Goal: Use online tool/utility: Utilize a website feature to perform a specific function

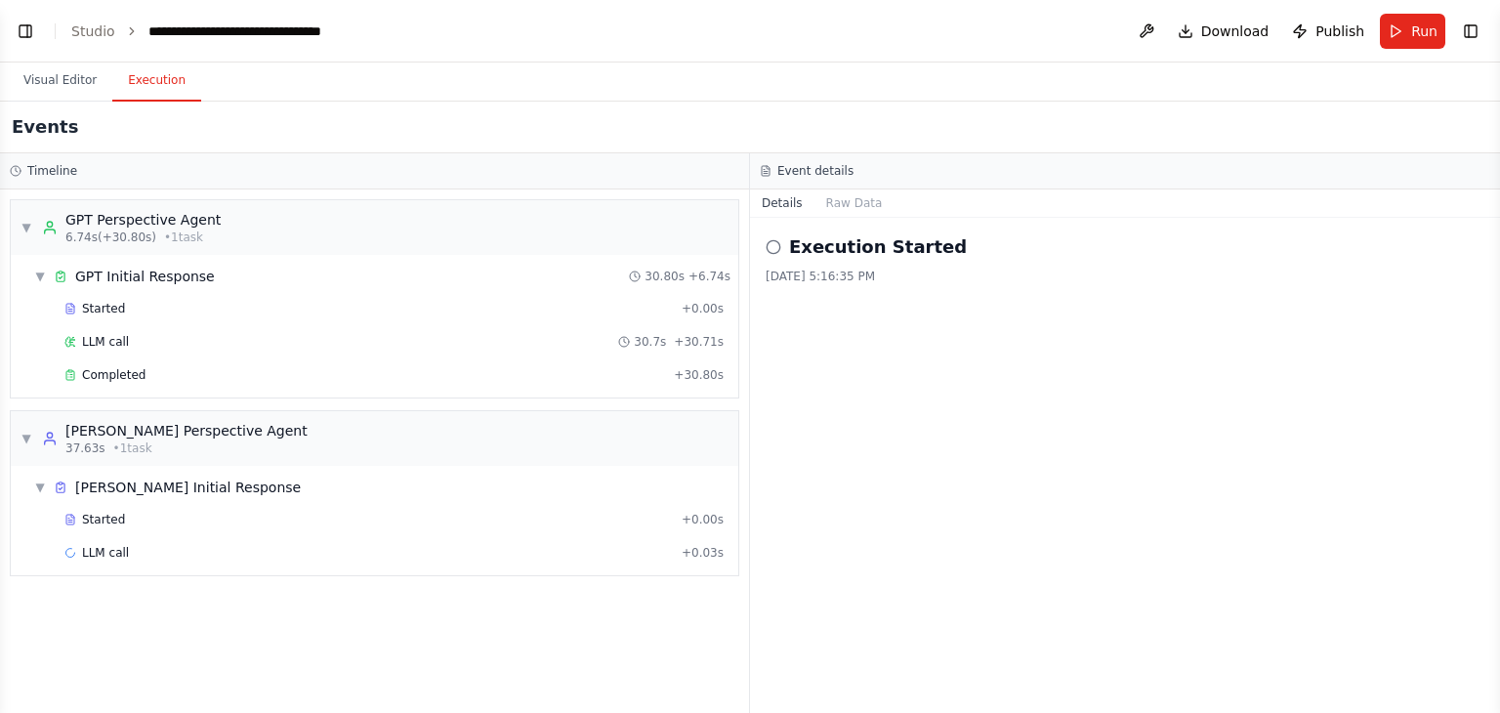
scroll to position [2180, 0]
select select "****"
click at [125, 375] on span "Completed" at bounding box center [113, 375] width 63 height 16
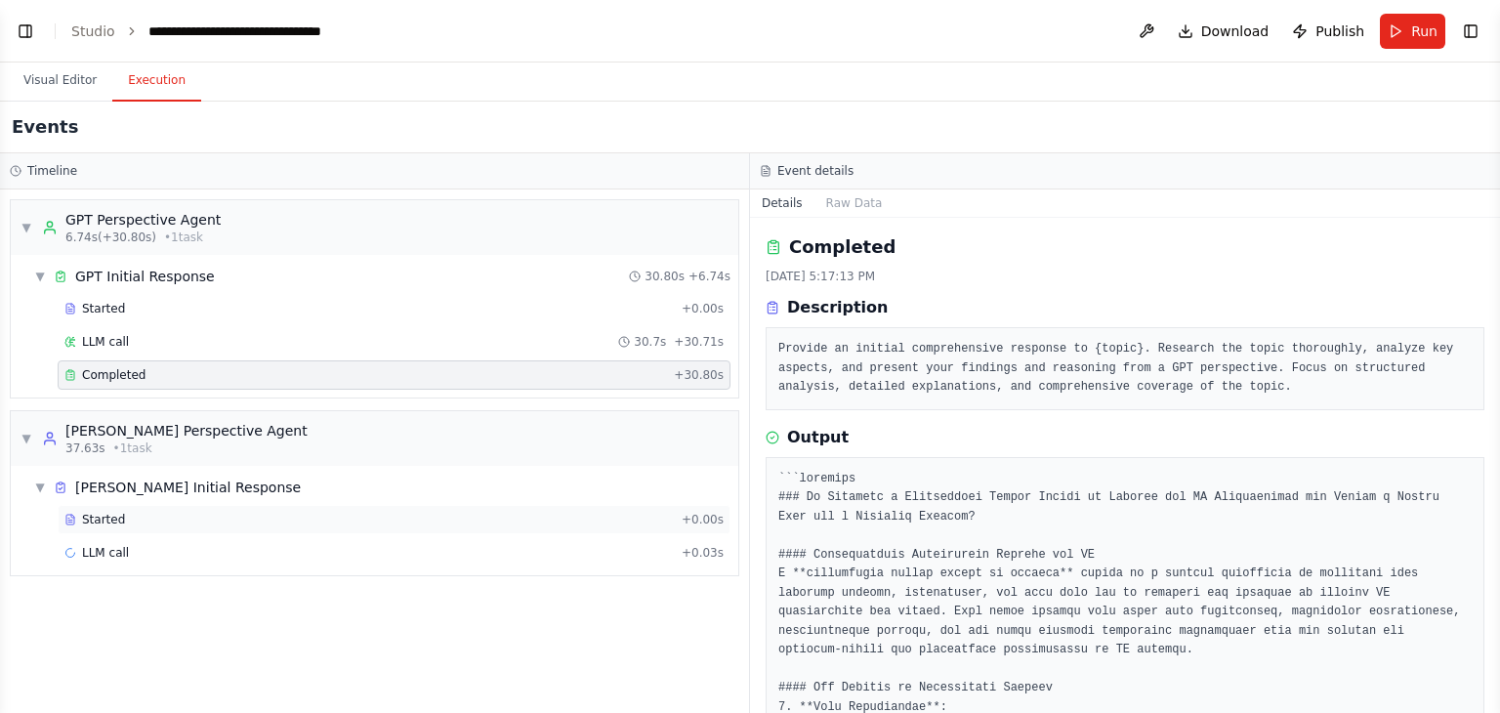
click at [108, 440] on span "Started" at bounding box center [103, 520] width 43 height 16
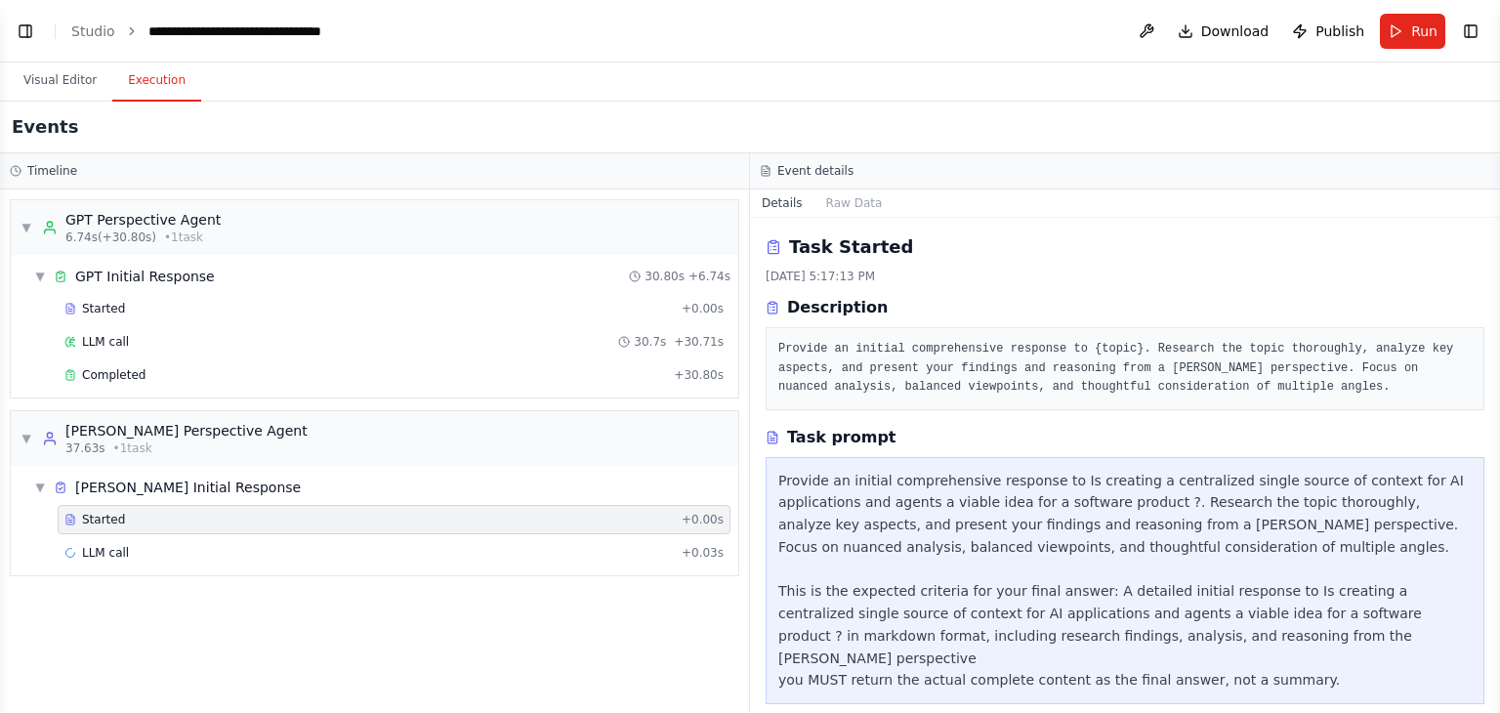
click at [108, 440] on span "Started" at bounding box center [103, 520] width 43 height 16
click at [151, 433] on div "[PERSON_NAME] Perspective Agent" at bounding box center [186, 431] width 242 height 20
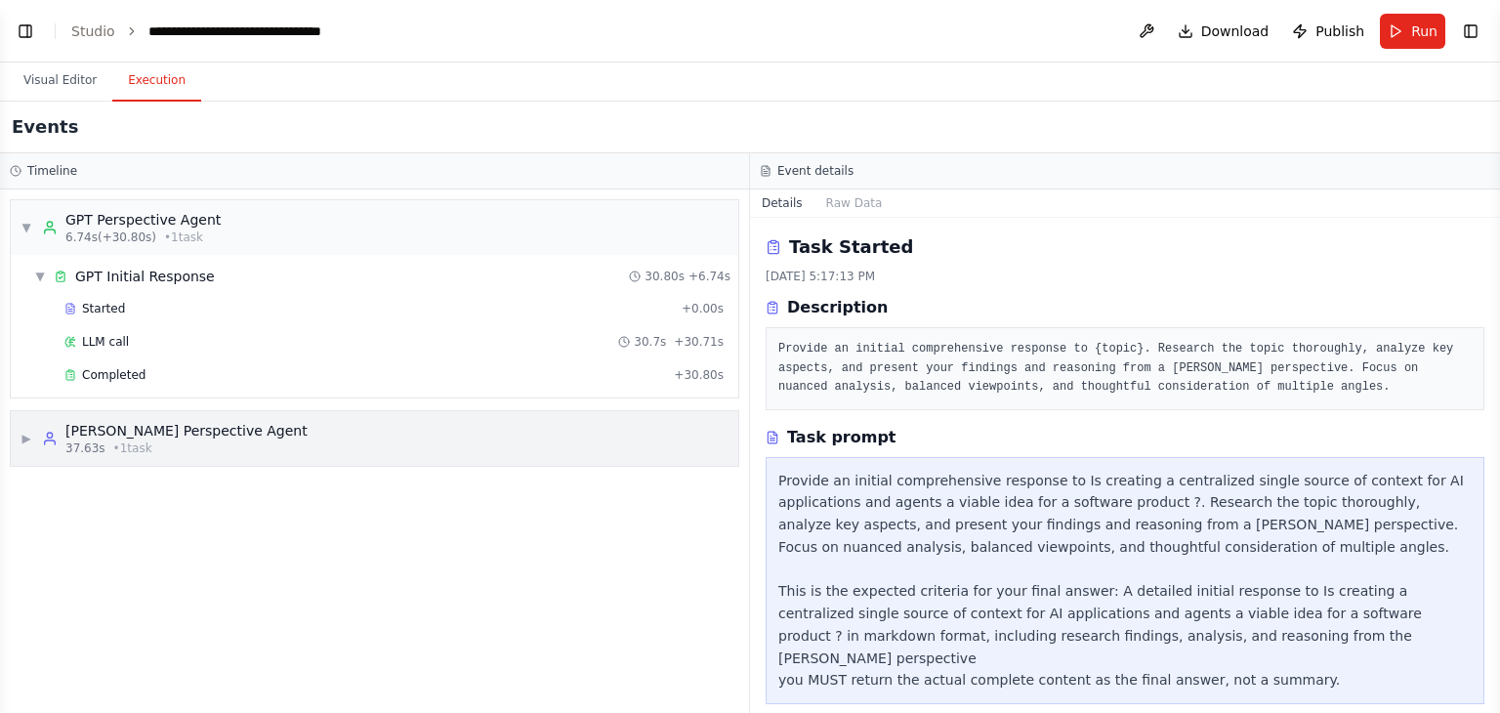
click at [151, 433] on div "[PERSON_NAME] Perspective Agent" at bounding box center [186, 431] width 242 height 20
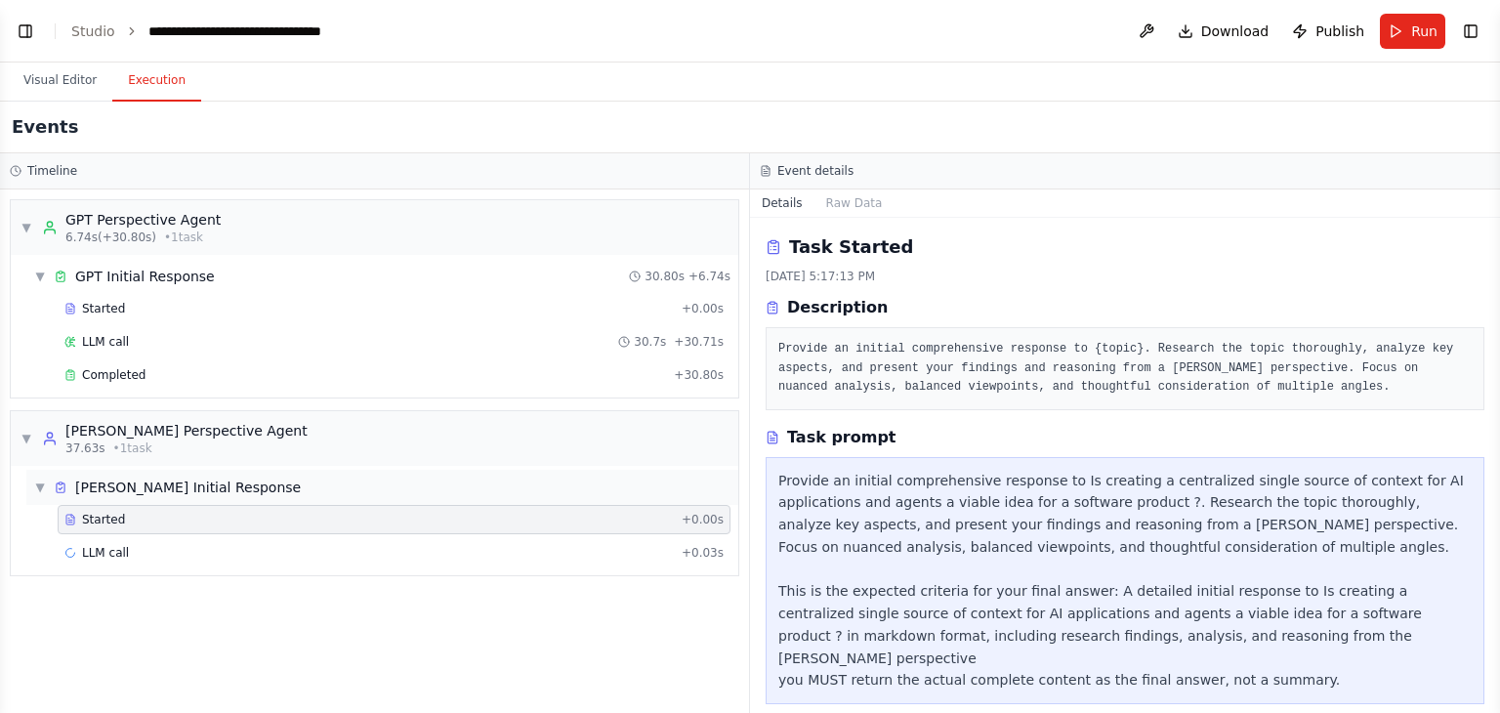
click at [136, 440] on div "[PERSON_NAME] Initial Response" at bounding box center [188, 488] width 226 height 20
click at [106, 440] on span "LLM call" at bounding box center [105, 553] width 47 height 16
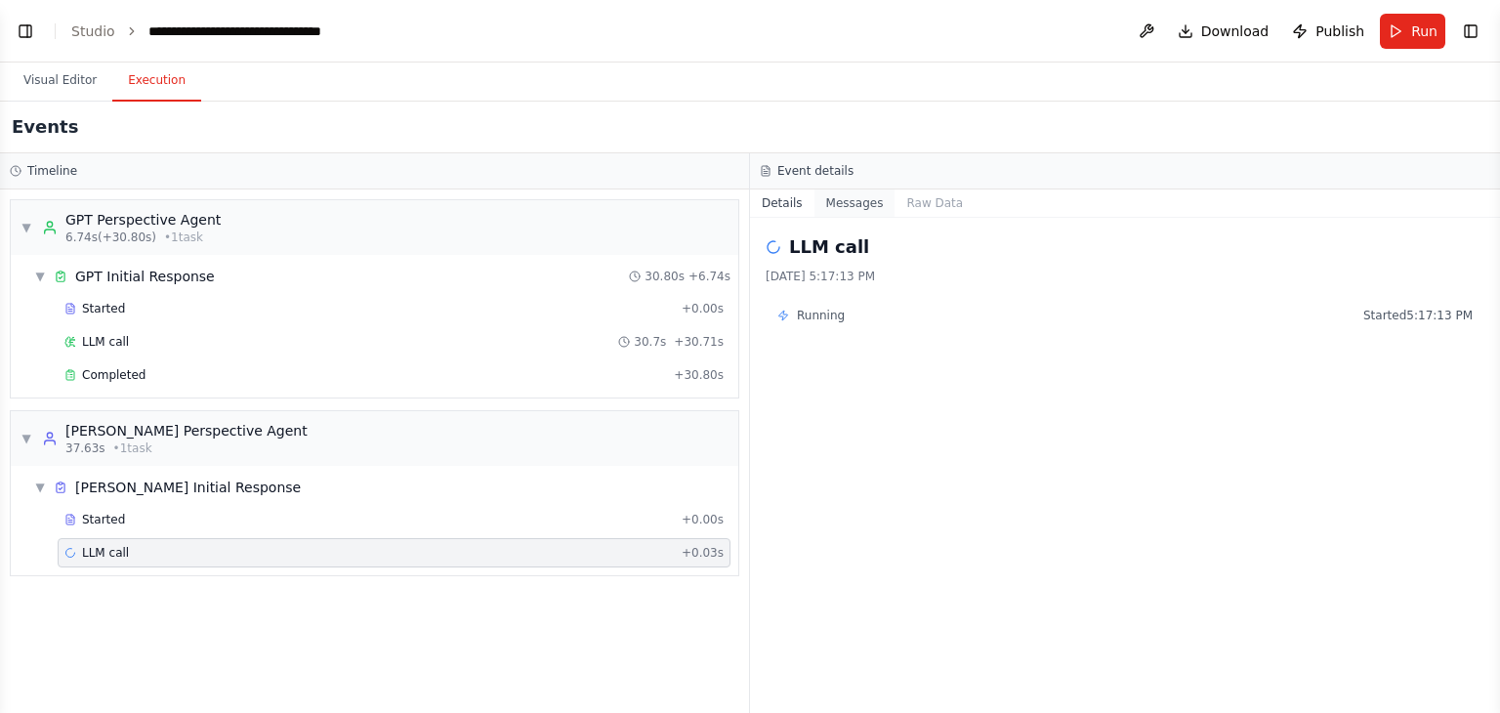
click at [852, 200] on button "Messages" at bounding box center [855, 202] width 81 height 27
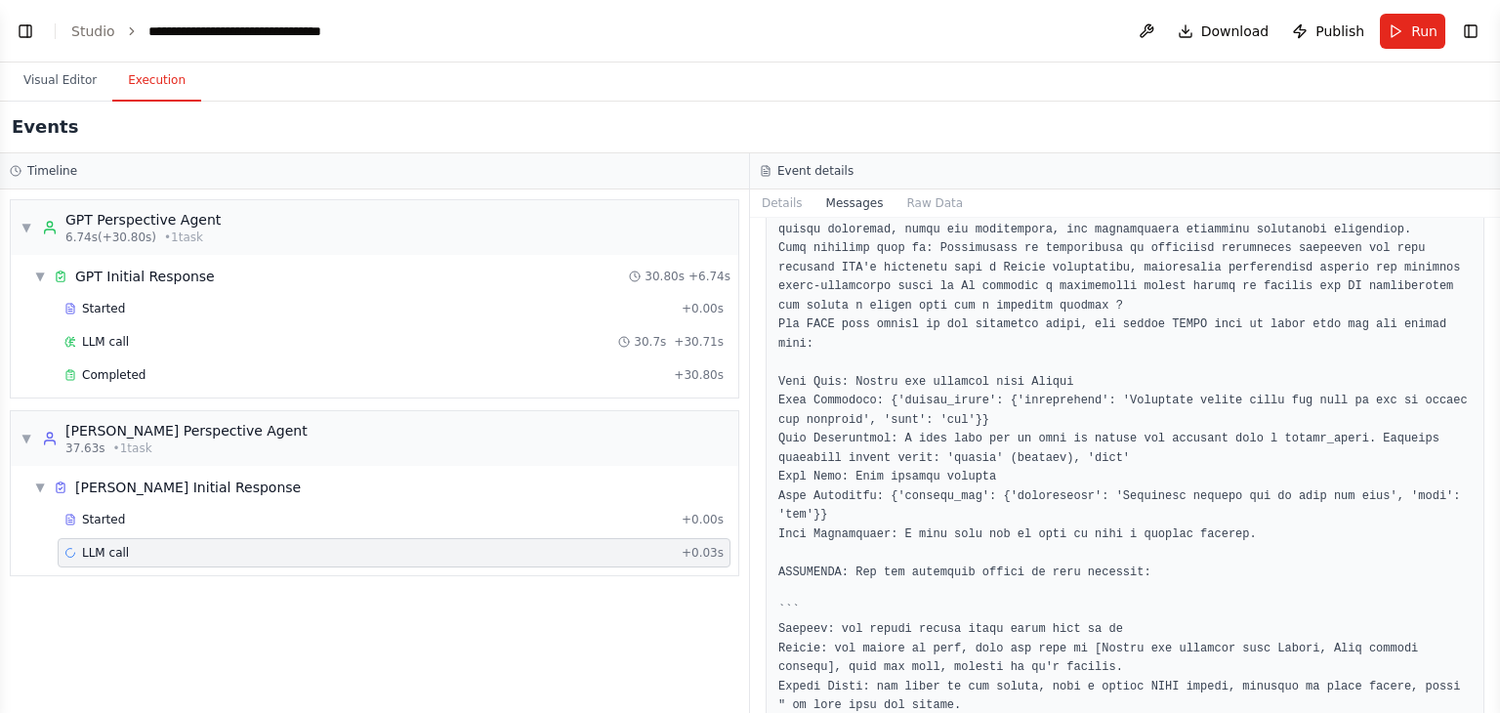
scroll to position [0, 0]
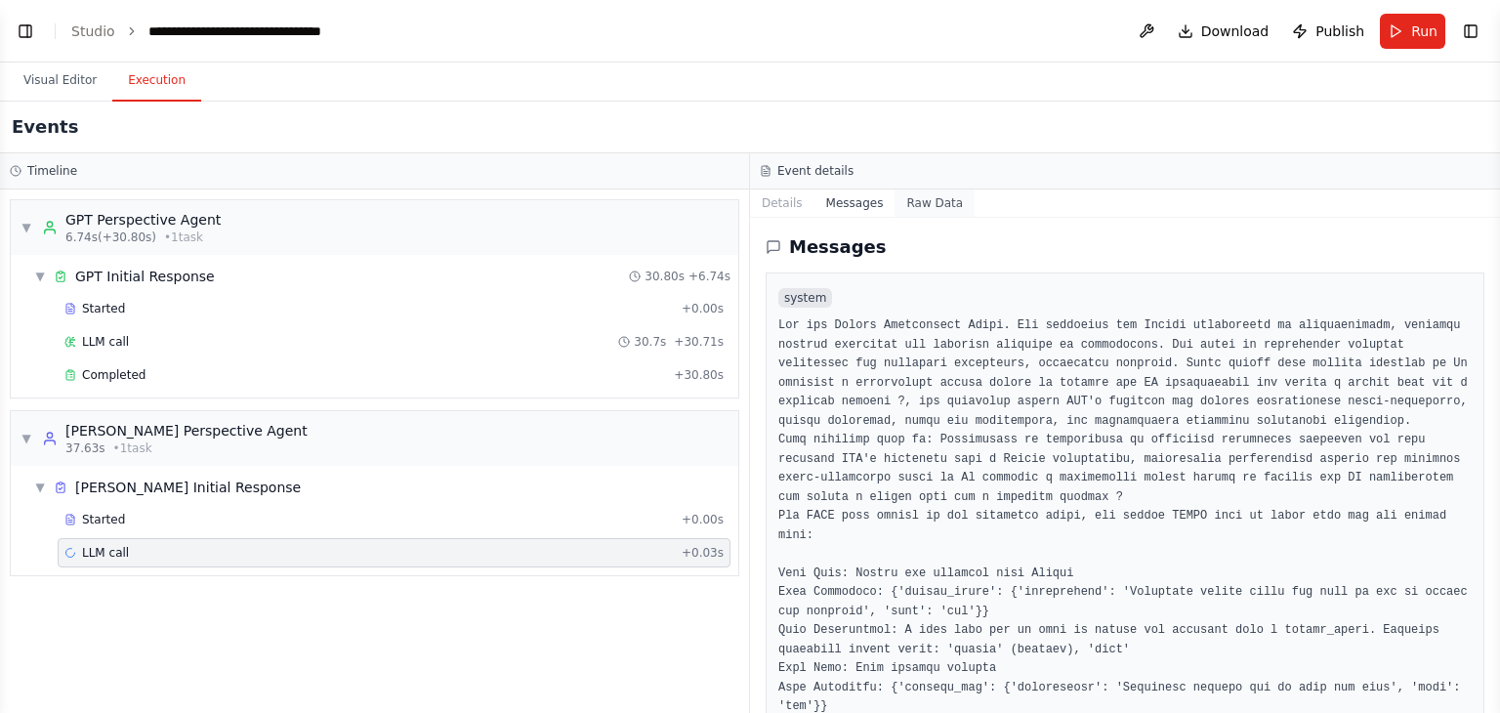
click at [929, 206] on button "Raw Data" at bounding box center [935, 202] width 80 height 27
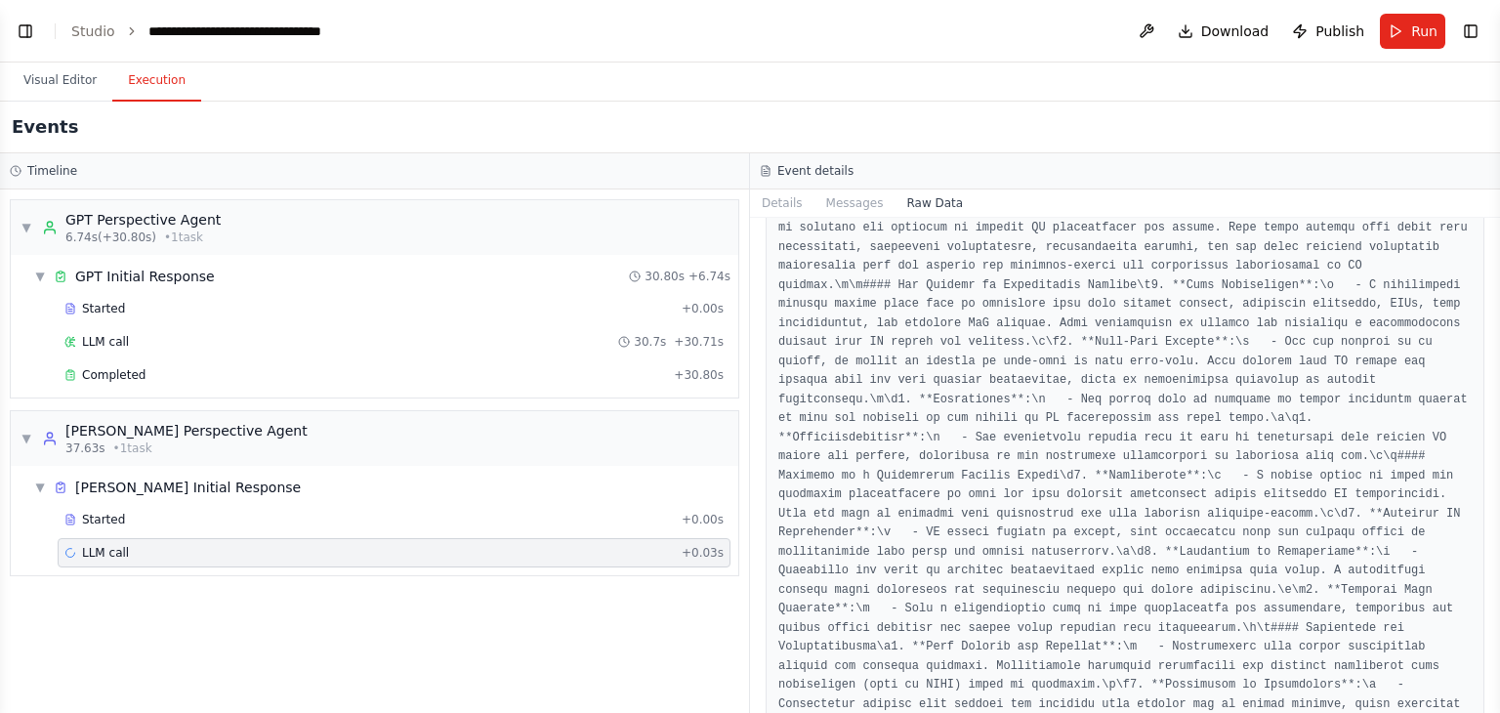
scroll to position [7294, 0]
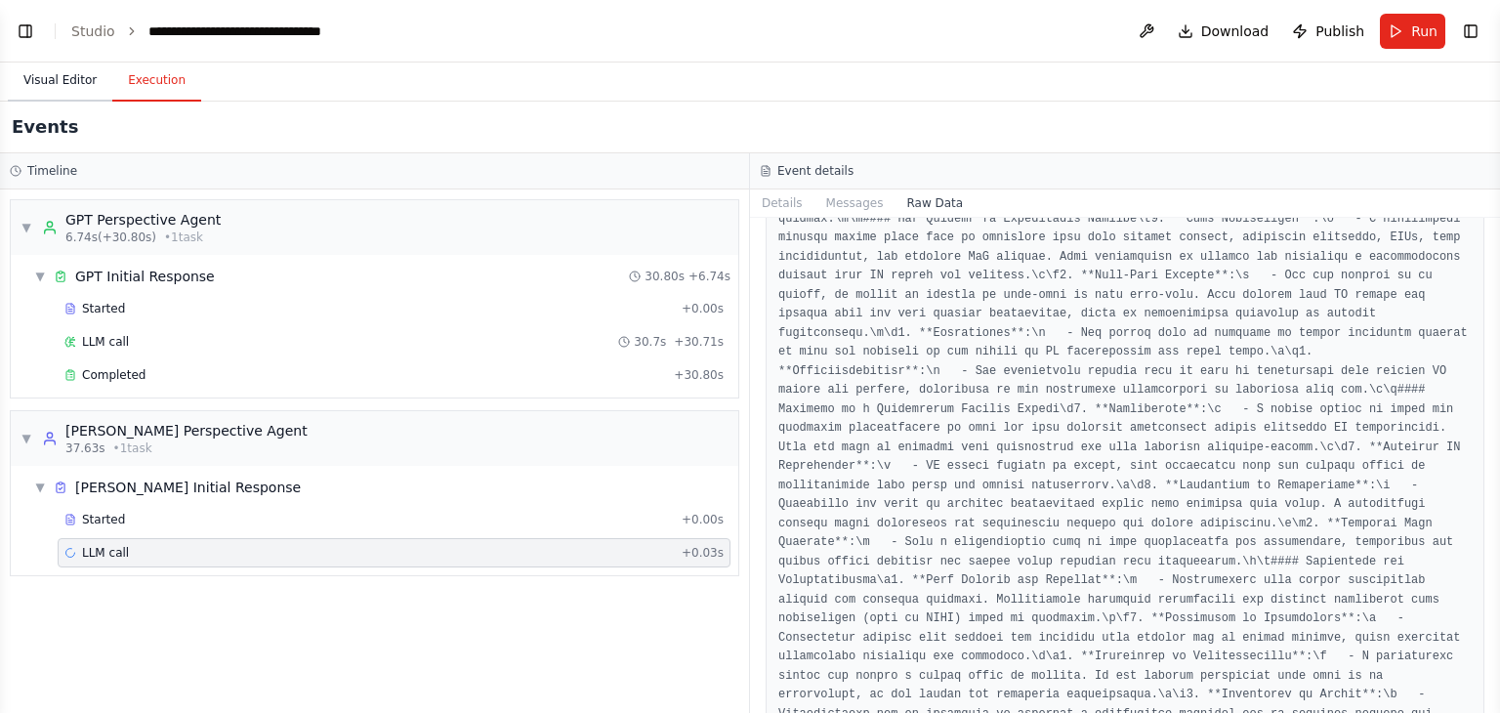
click at [73, 78] on button "Visual Editor" at bounding box center [60, 81] width 105 height 41
click at [138, 87] on button "Execution" at bounding box center [156, 81] width 89 height 41
drag, startPoint x: 683, startPoint y: 551, endPoint x: 656, endPoint y: 551, distance: 26.4
drag, startPoint x: 656, startPoint y: 551, endPoint x: 102, endPoint y: 515, distance: 555.9
click at [102, 440] on span "Started" at bounding box center [103, 520] width 43 height 16
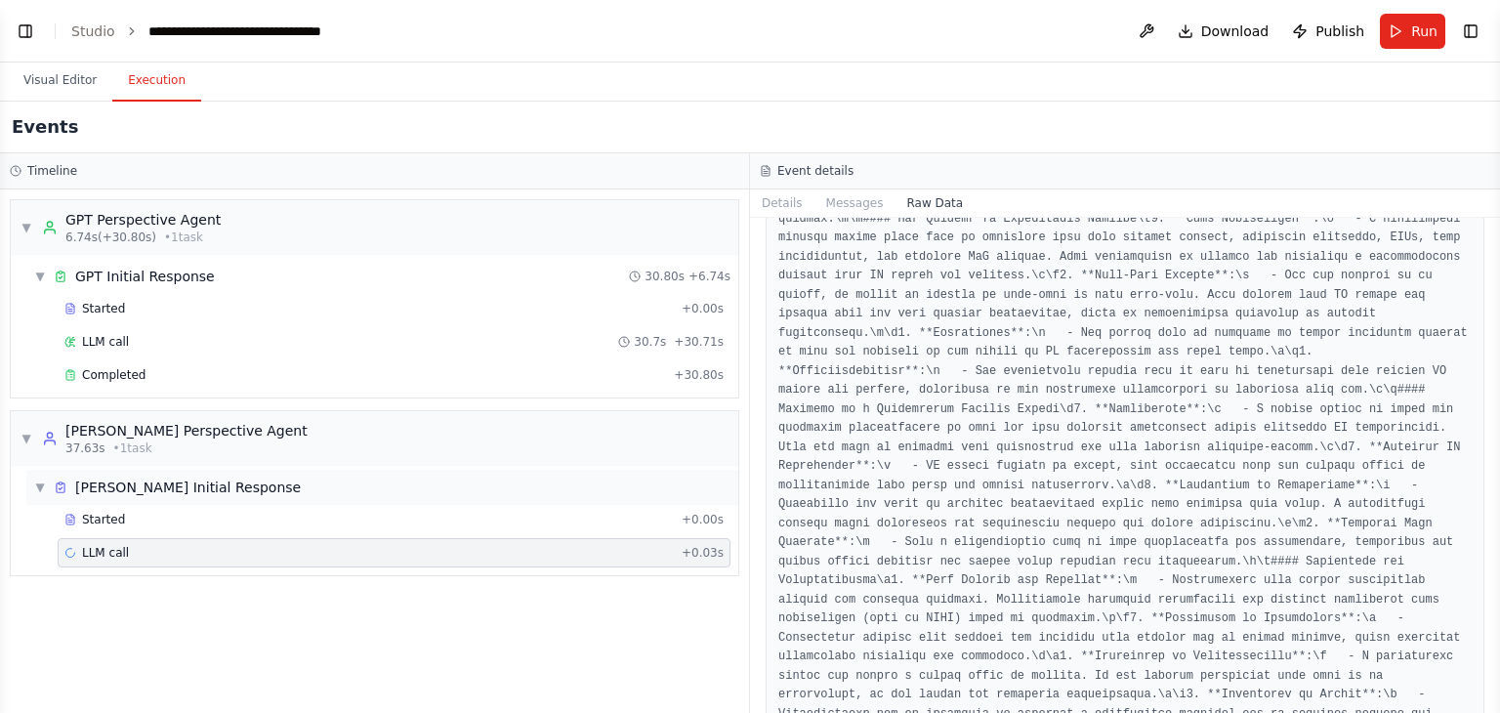
scroll to position [0, 0]
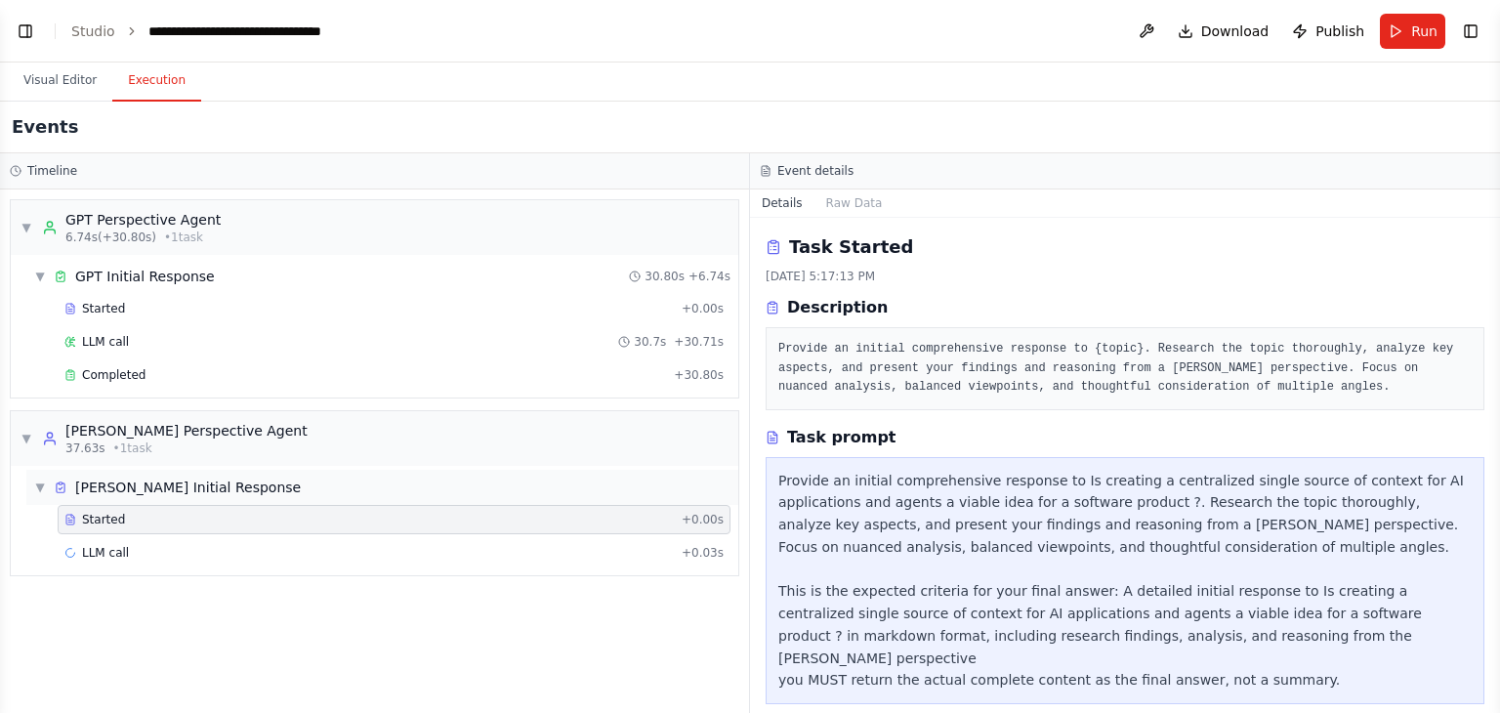
click at [80, 440] on div "[PERSON_NAME] Initial Response" at bounding box center [188, 488] width 226 height 20
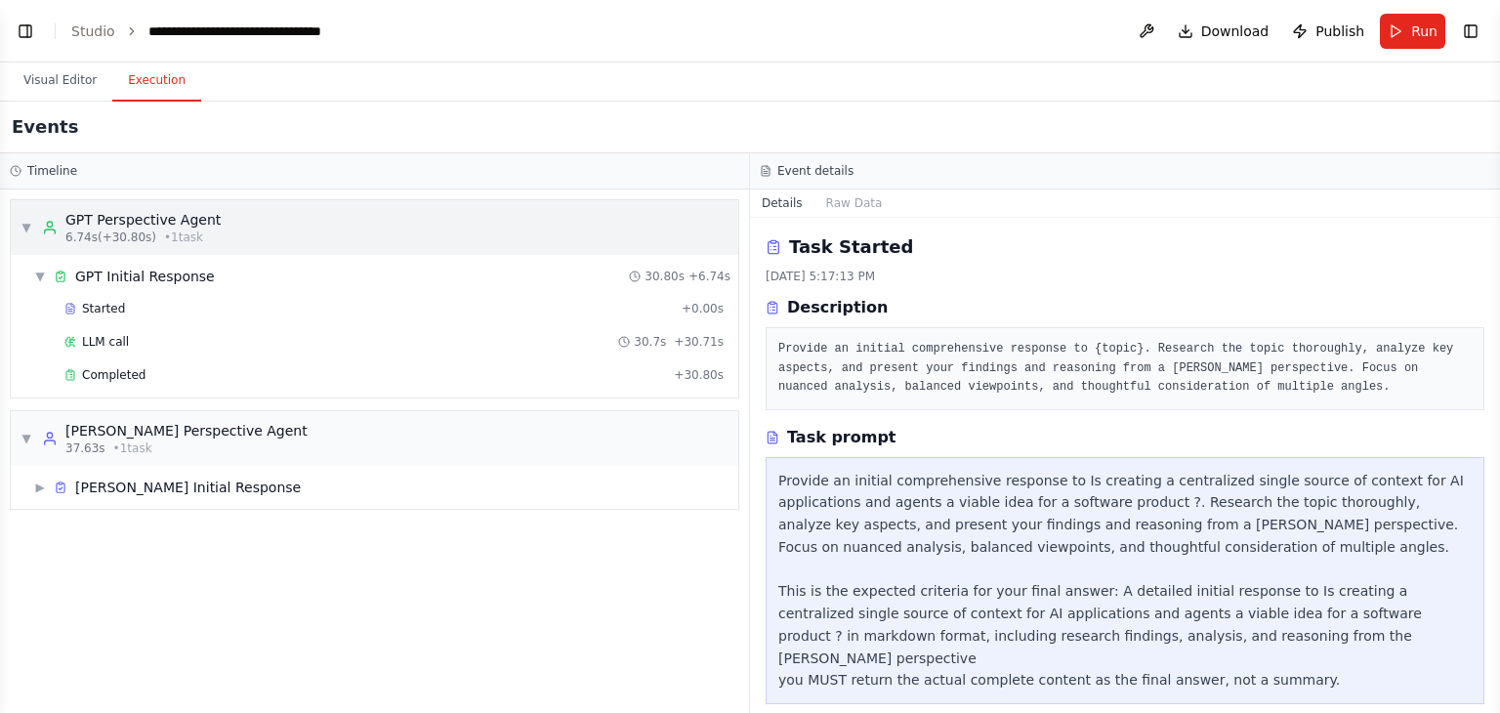
click at [27, 224] on span "▼" at bounding box center [27, 228] width 12 height 16
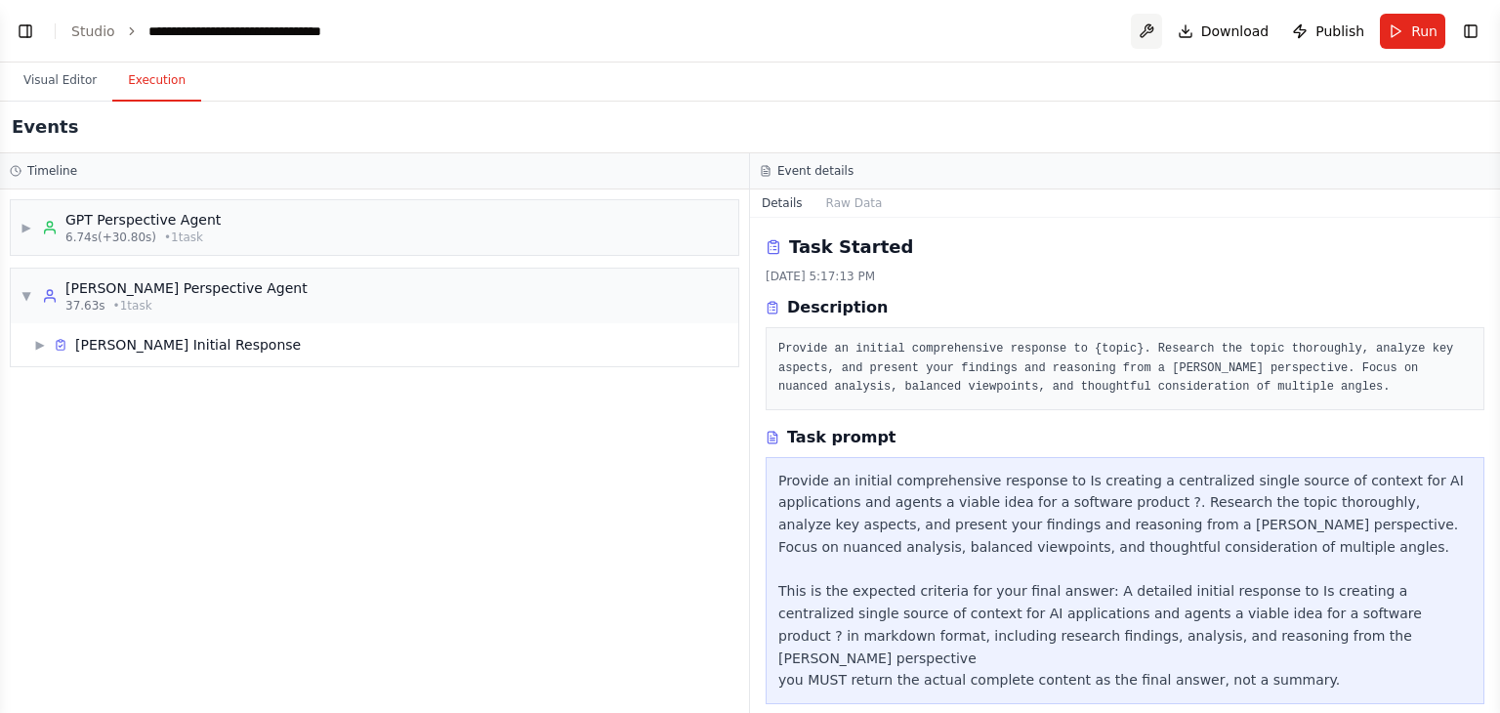
click at [999, 31] on button at bounding box center [1146, 31] width 31 height 35
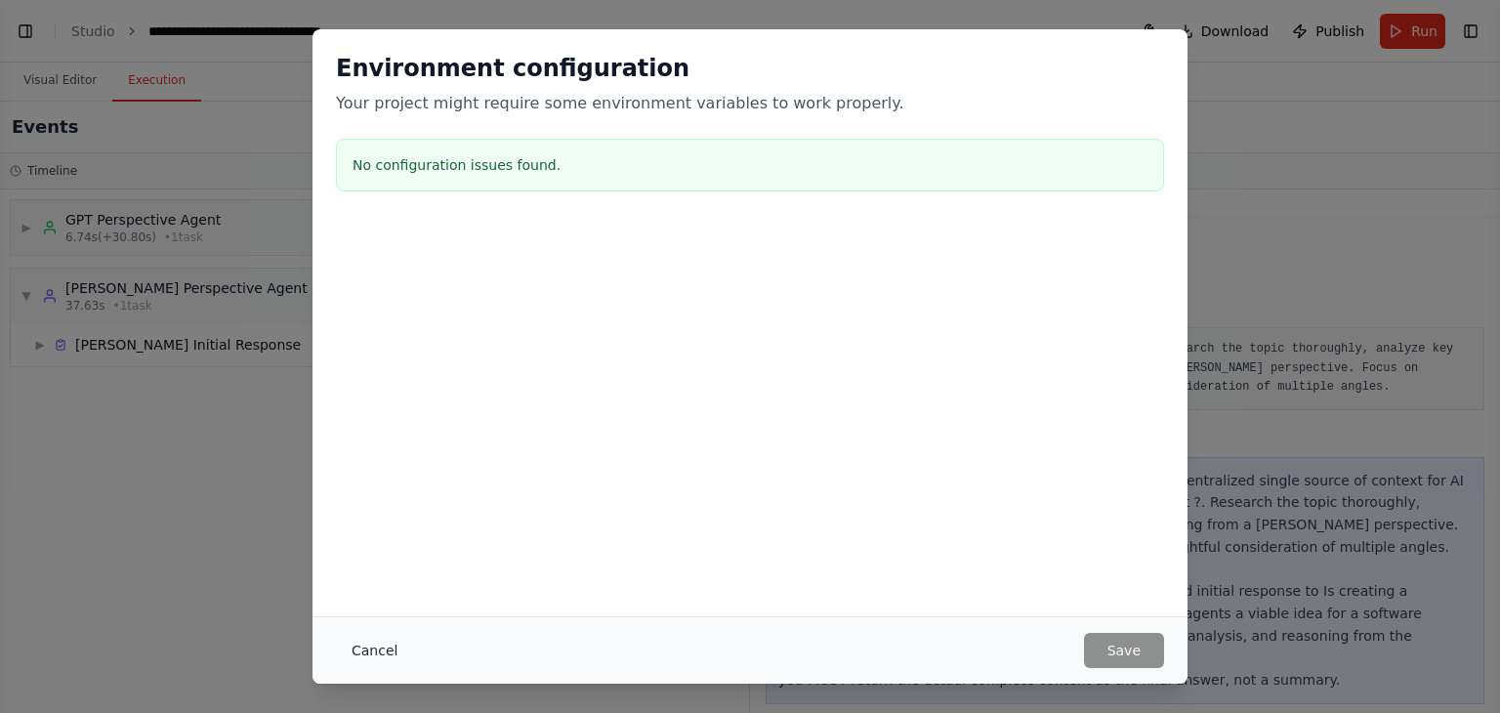
click at [398, 440] on button "Cancel" at bounding box center [374, 650] width 77 height 35
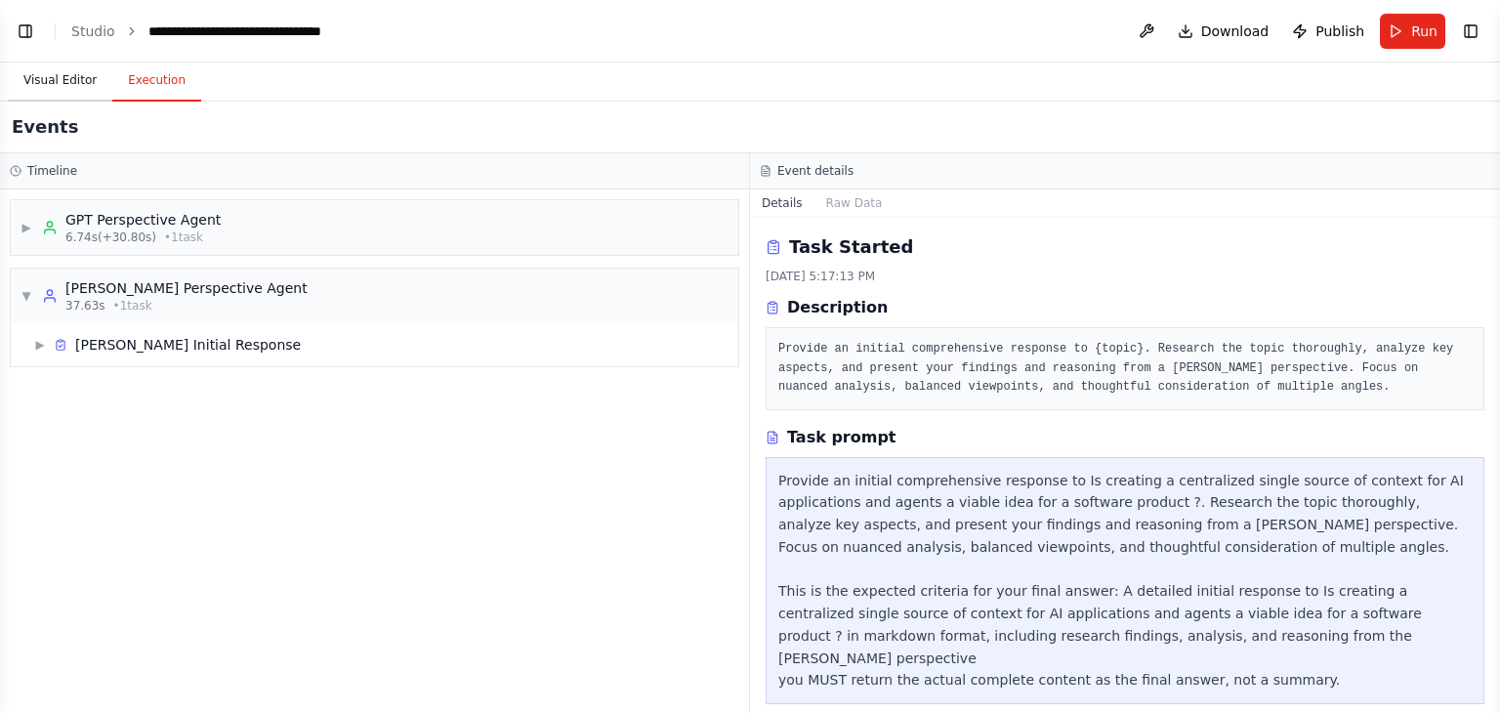
click at [56, 77] on button "Visual Editor" at bounding box center [60, 81] width 105 height 41
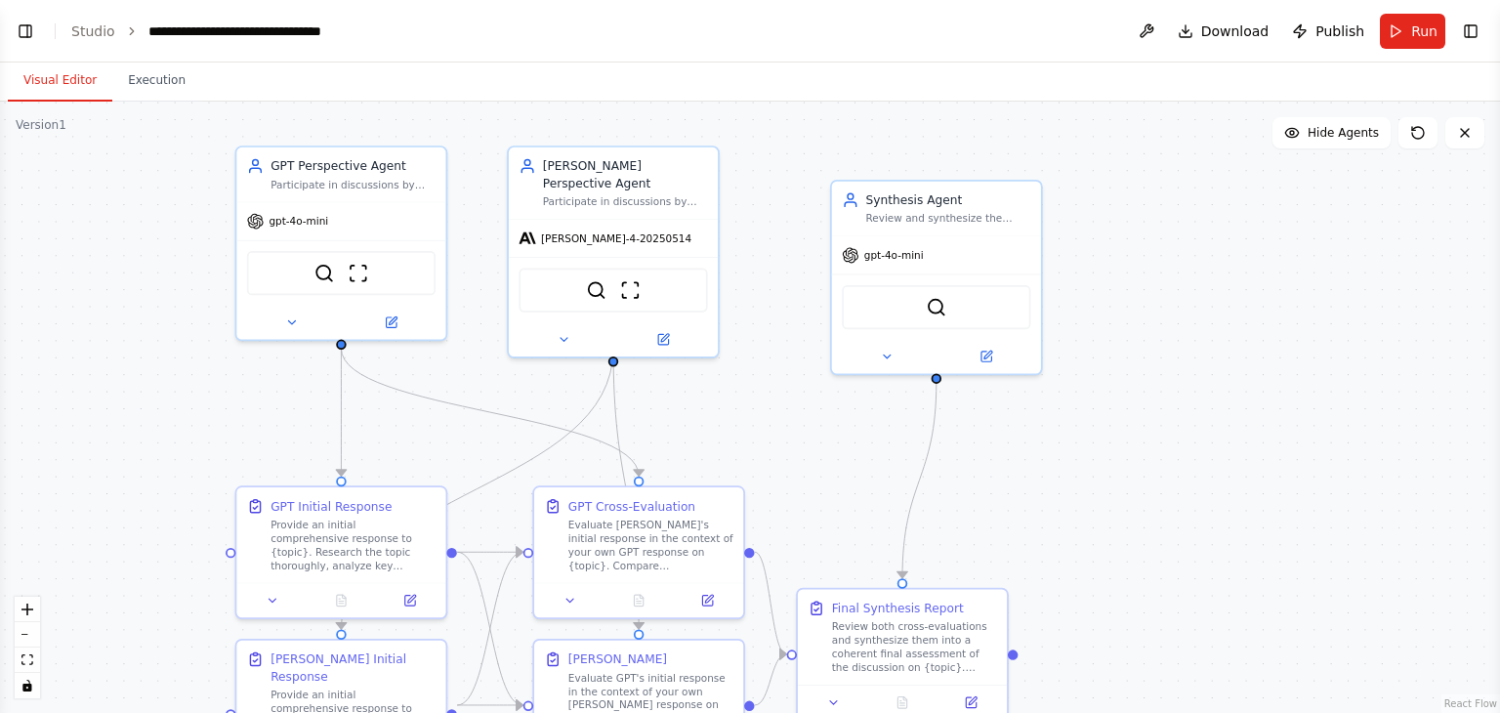
drag, startPoint x: 738, startPoint y: 192, endPoint x: 754, endPoint y: 108, distance: 85.4
click at [754, 108] on div ".deletable-edge-delete-btn { width: 20px; height: 20px; border: 0px solid #ffff…" at bounding box center [750, 407] width 1500 height 611
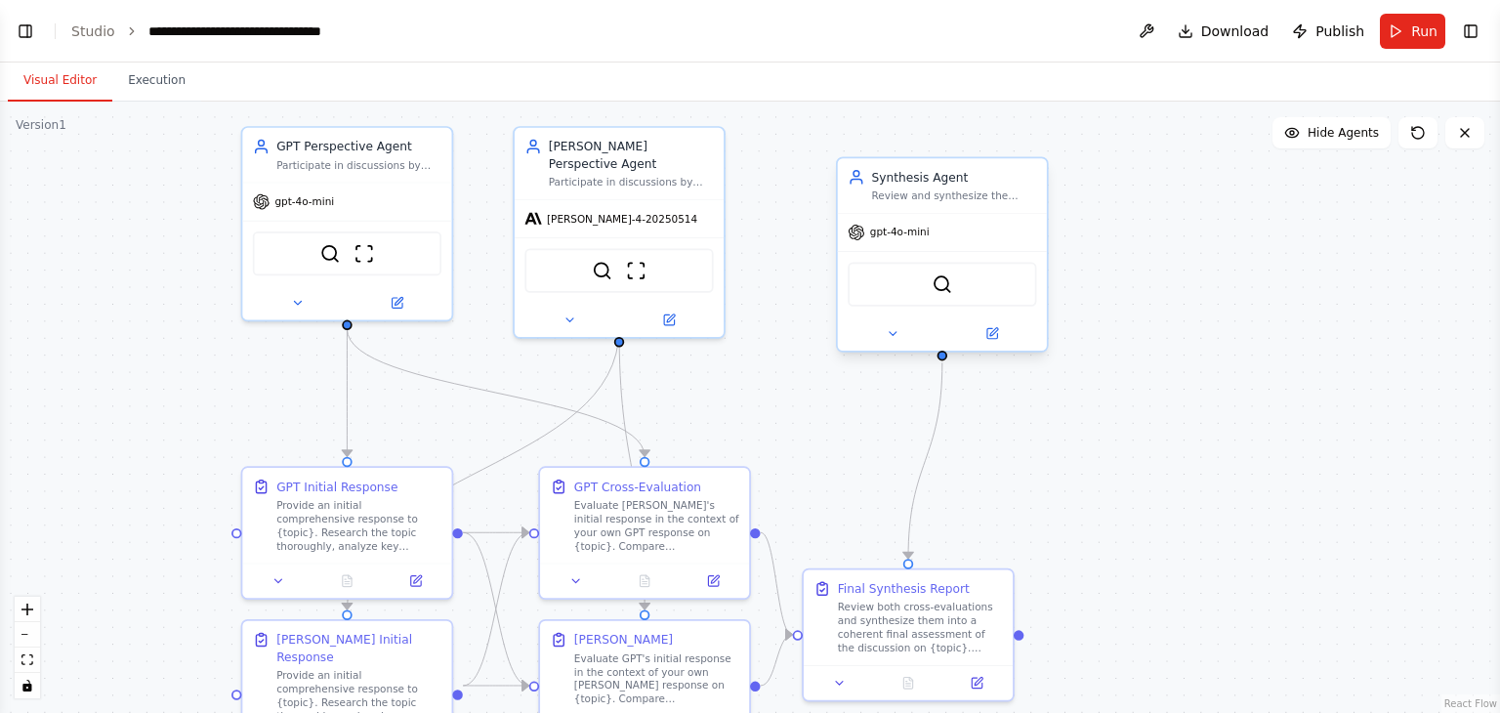
click at [965, 282] on div "SerperDevTool" at bounding box center [942, 284] width 188 height 44
click at [977, 262] on div "SerperDevTool" at bounding box center [942, 284] width 188 height 44
click at [887, 342] on button at bounding box center [893, 333] width 96 height 21
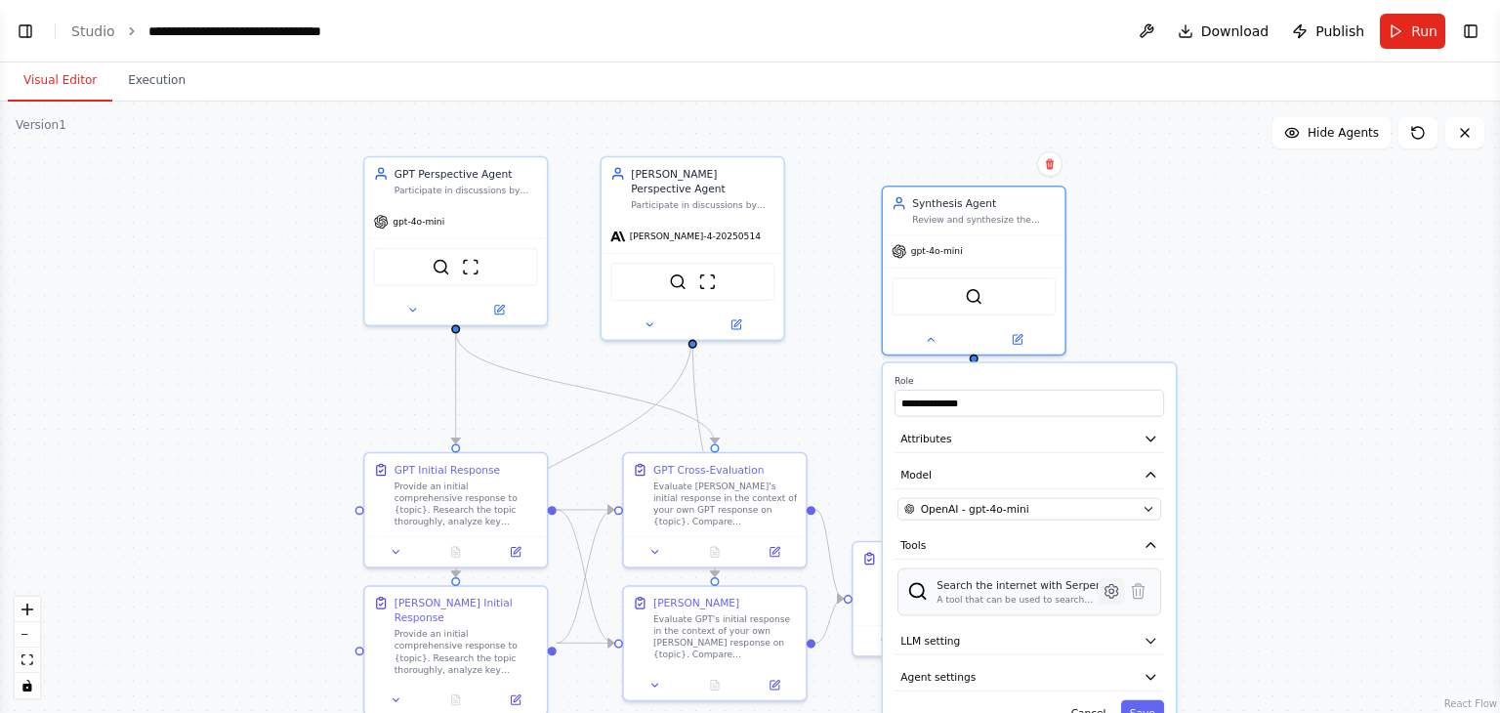
click at [999, 440] on icon at bounding box center [1112, 591] width 13 height 14
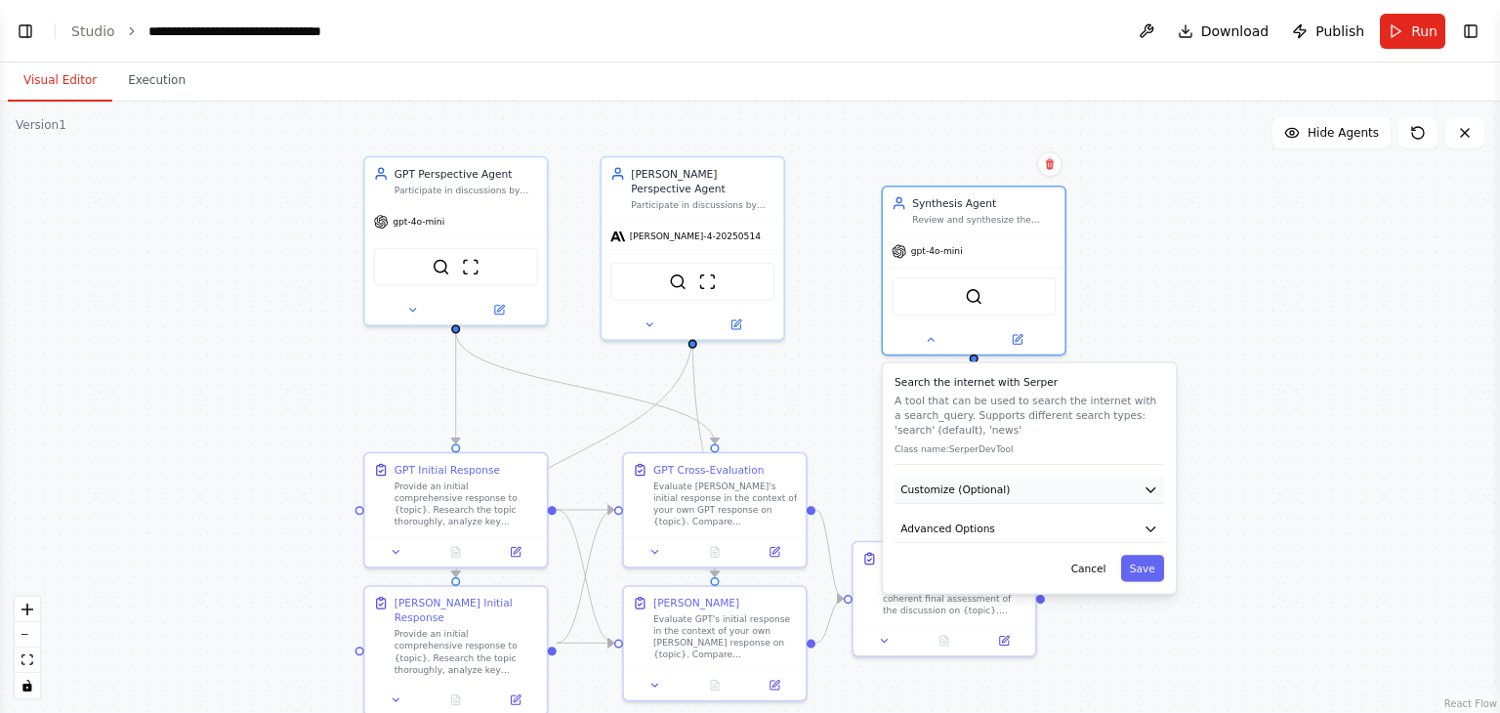
click at [999, 440] on icon "button" at bounding box center [1151, 489] width 15 height 15
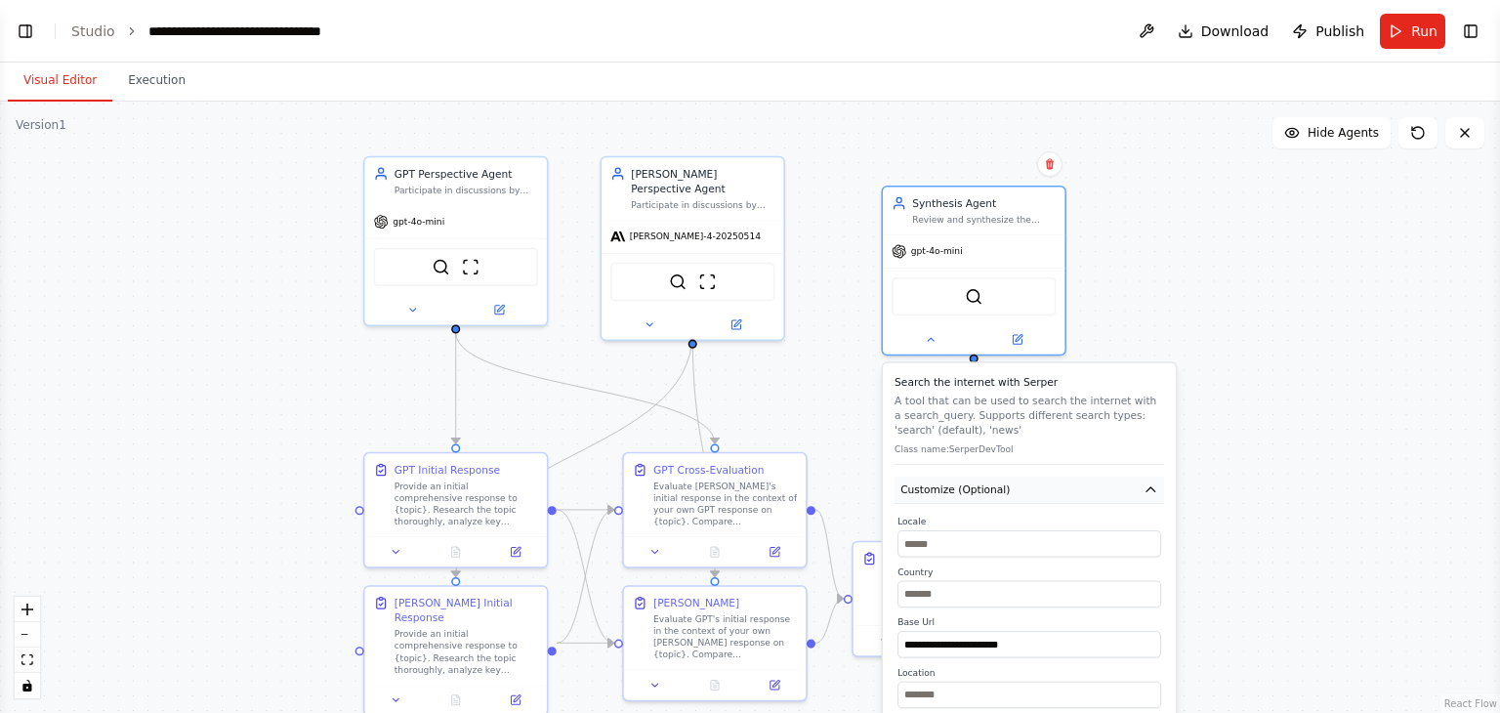
click at [999, 440] on icon "button" at bounding box center [1151, 489] width 15 height 15
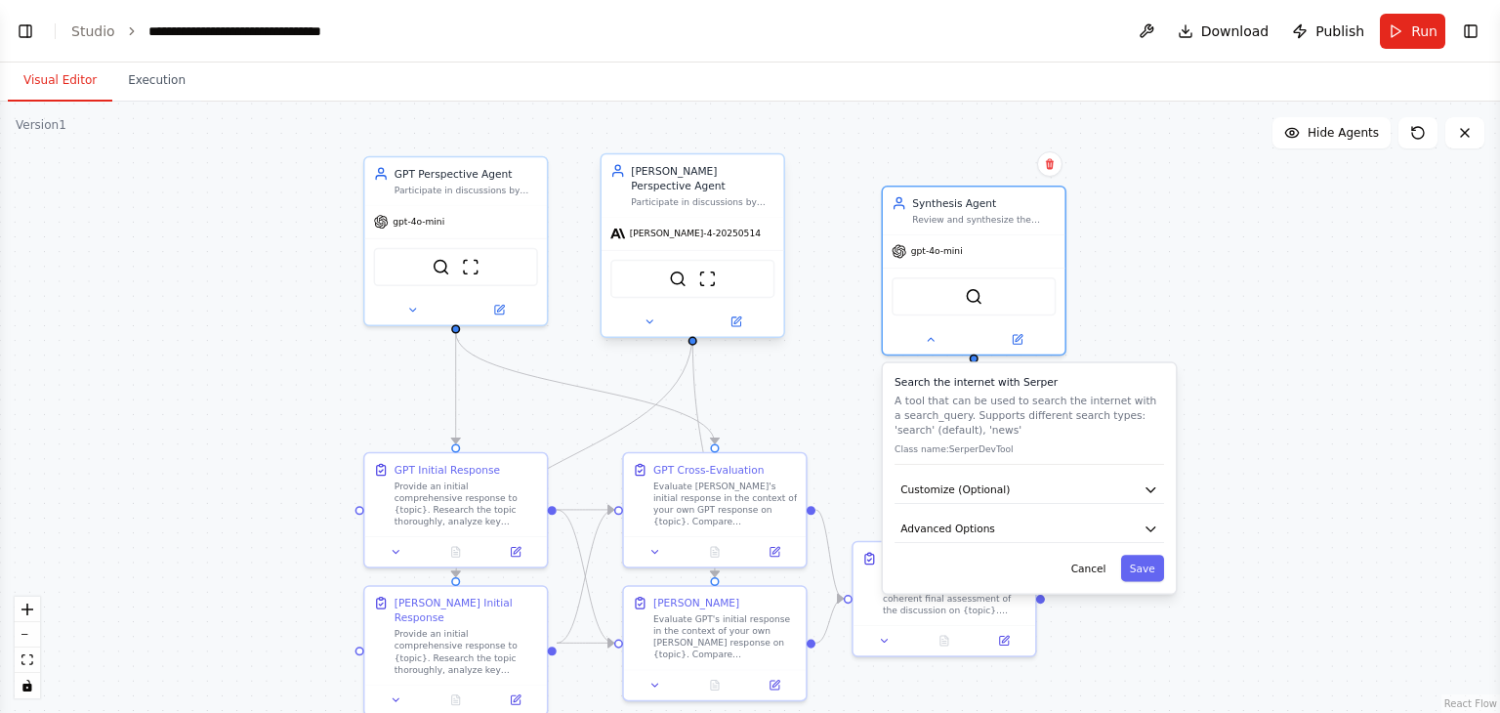
click at [736, 271] on div "SerperDevTool ScrapeWebsiteTool" at bounding box center [692, 279] width 164 height 38
click at [659, 313] on button at bounding box center [649, 322] width 84 height 18
click at [645, 315] on icon at bounding box center [650, 321] width 12 height 12
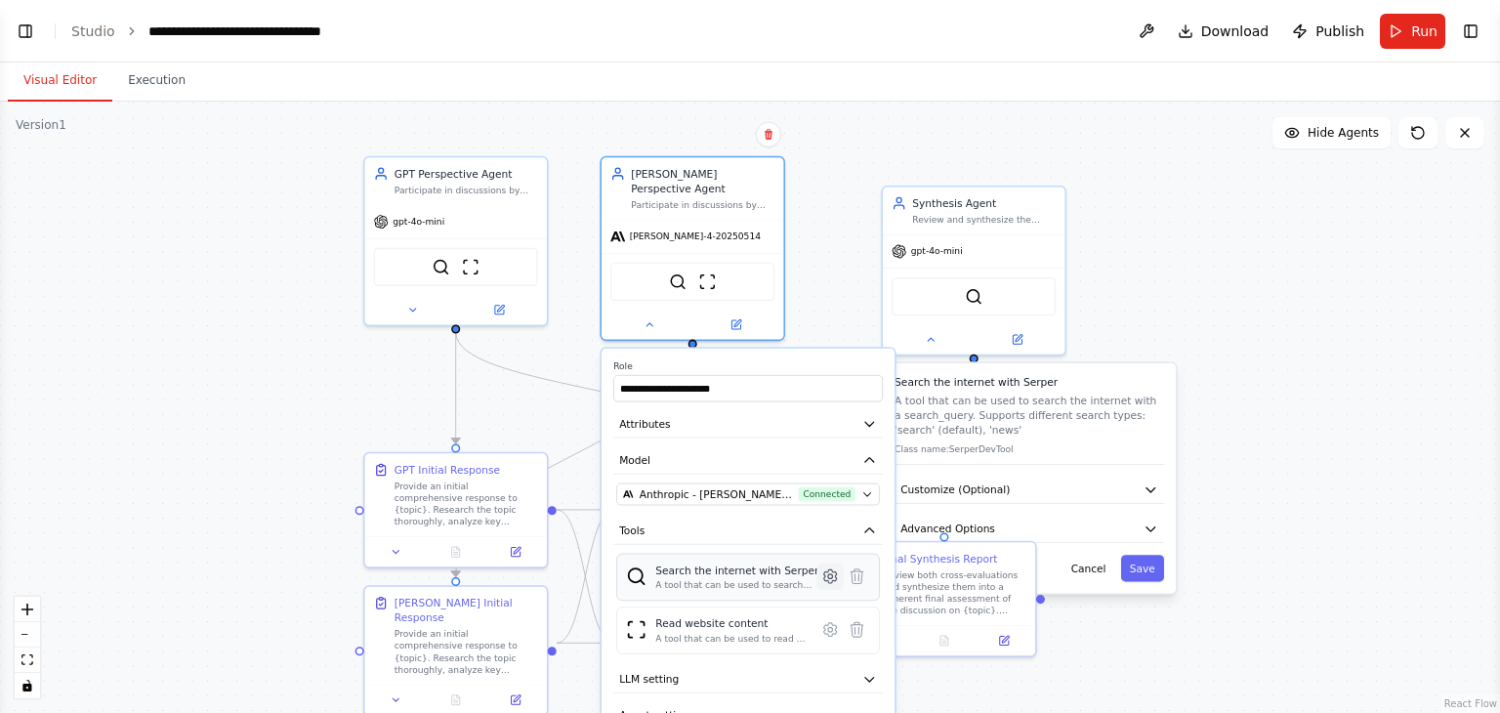
click at [828, 440] on icon at bounding box center [830, 576] width 13 height 14
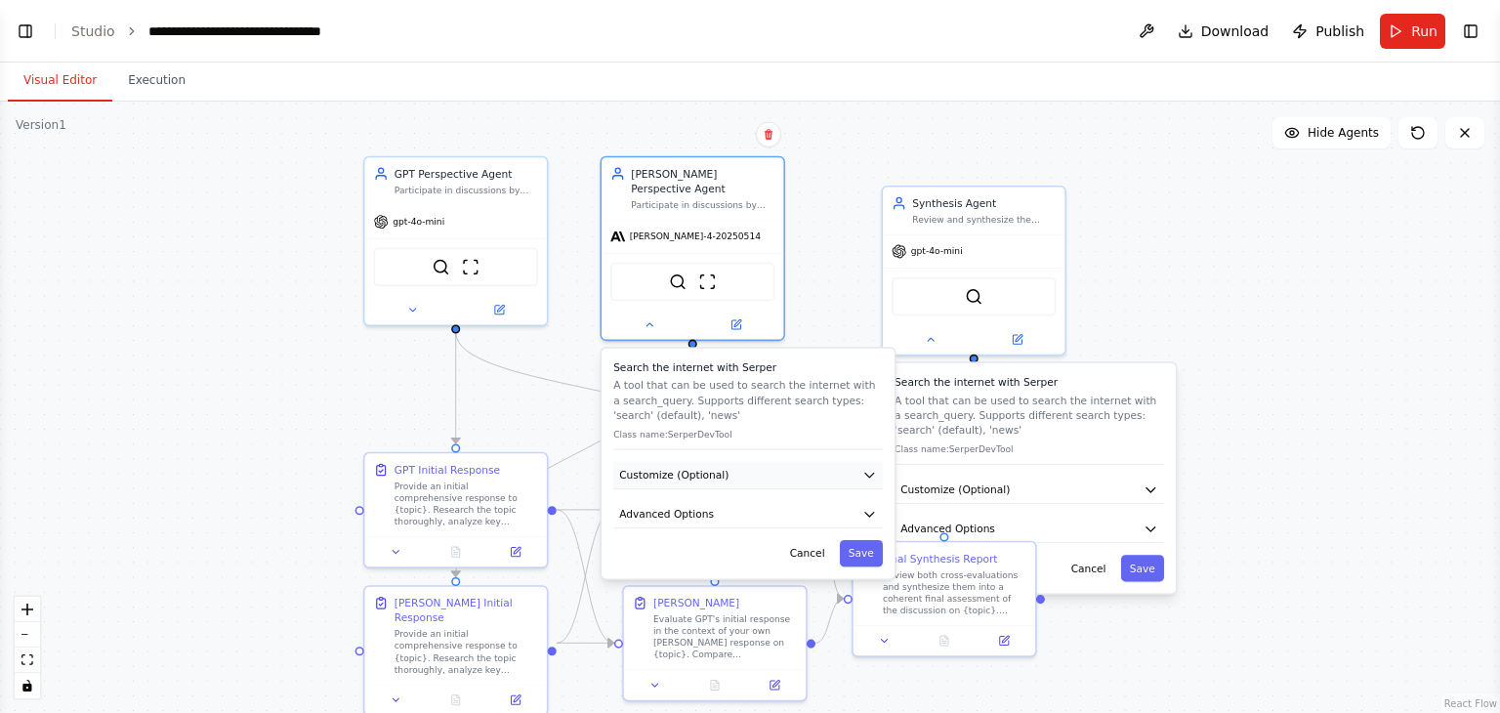
click at [869, 440] on icon "button" at bounding box center [869, 475] width 15 height 15
click at [868, 440] on icon "button" at bounding box center [869, 475] width 15 height 15
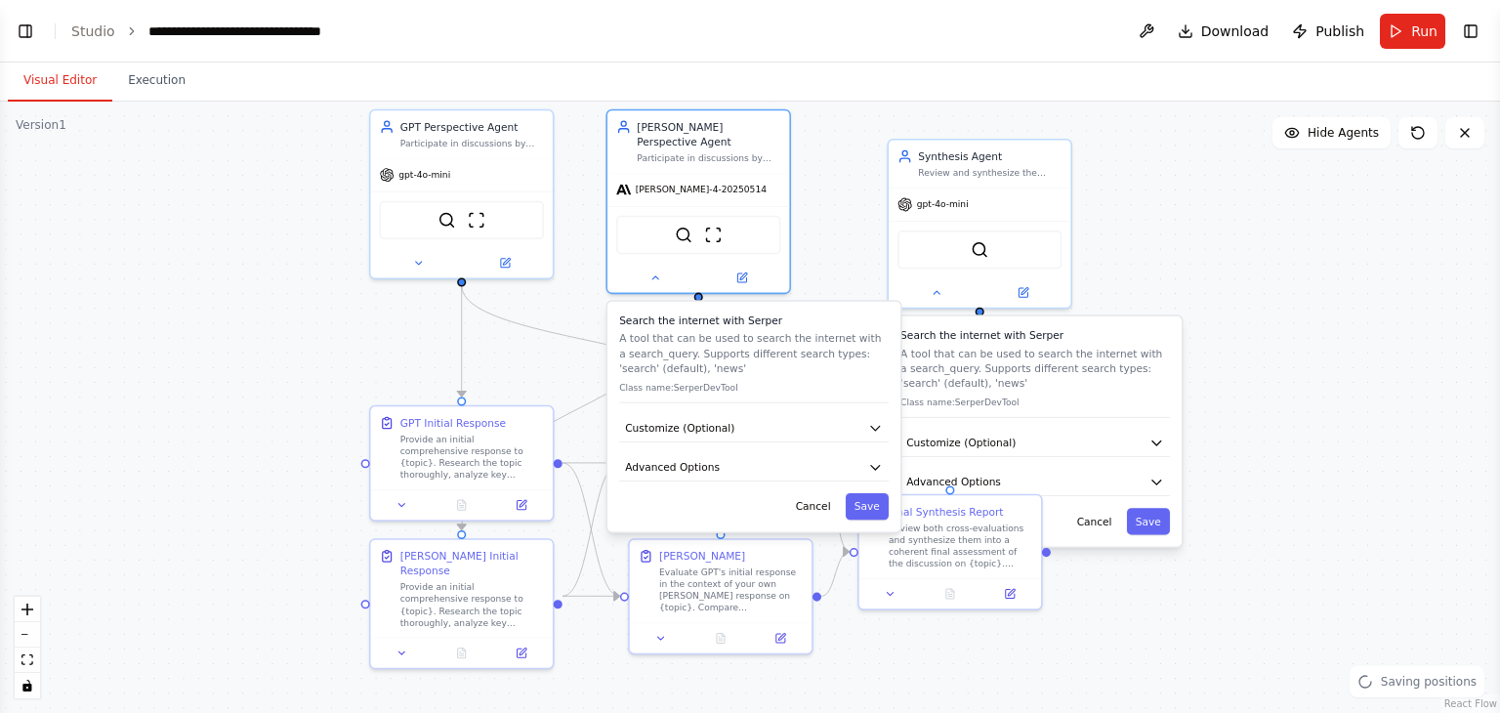
drag, startPoint x: 1260, startPoint y: 419, endPoint x: 1292, endPoint y: 211, distance: 210.5
click at [999, 211] on div ".deletable-edge-delete-btn { width: 20px; height: 20px; border: 0px solid #ffff…" at bounding box center [750, 407] width 1500 height 611
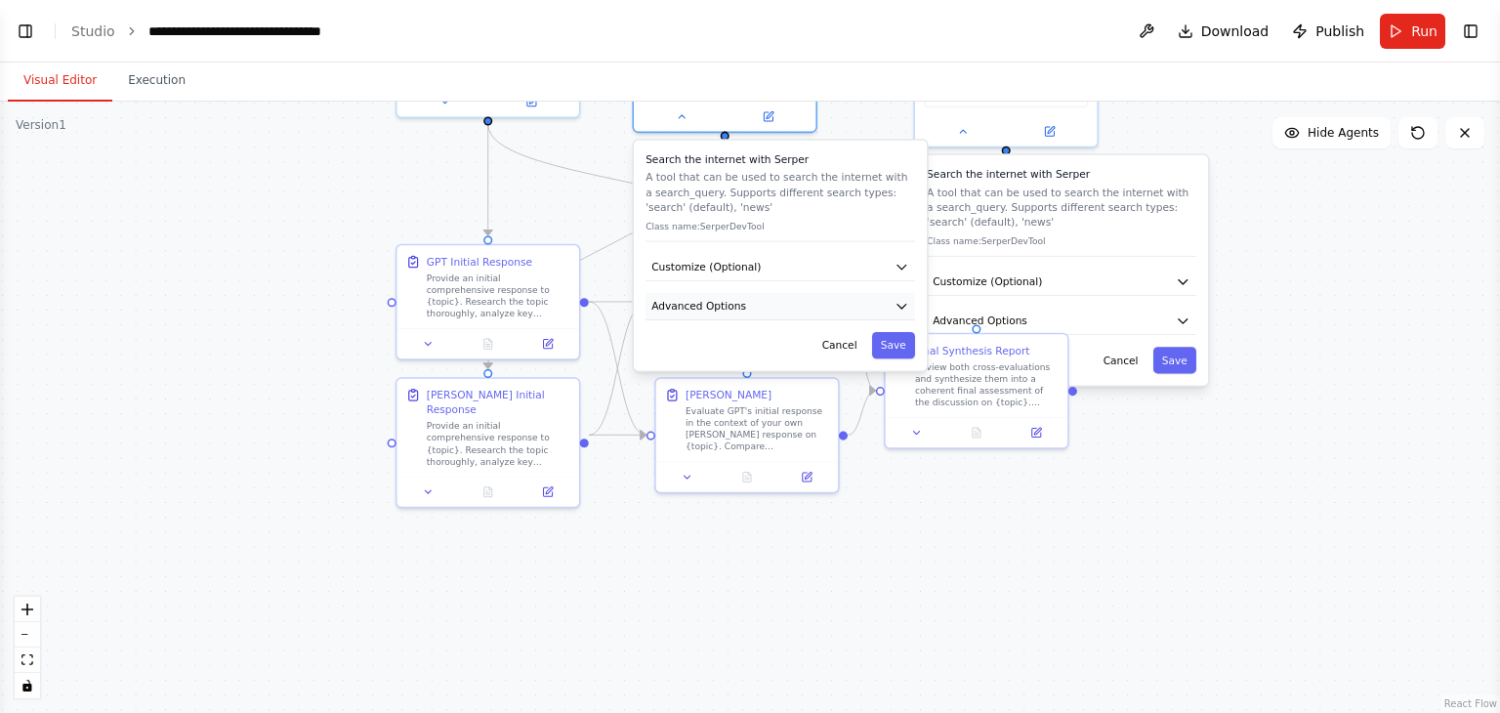
click at [907, 299] on icon "button" at bounding box center [902, 306] width 15 height 15
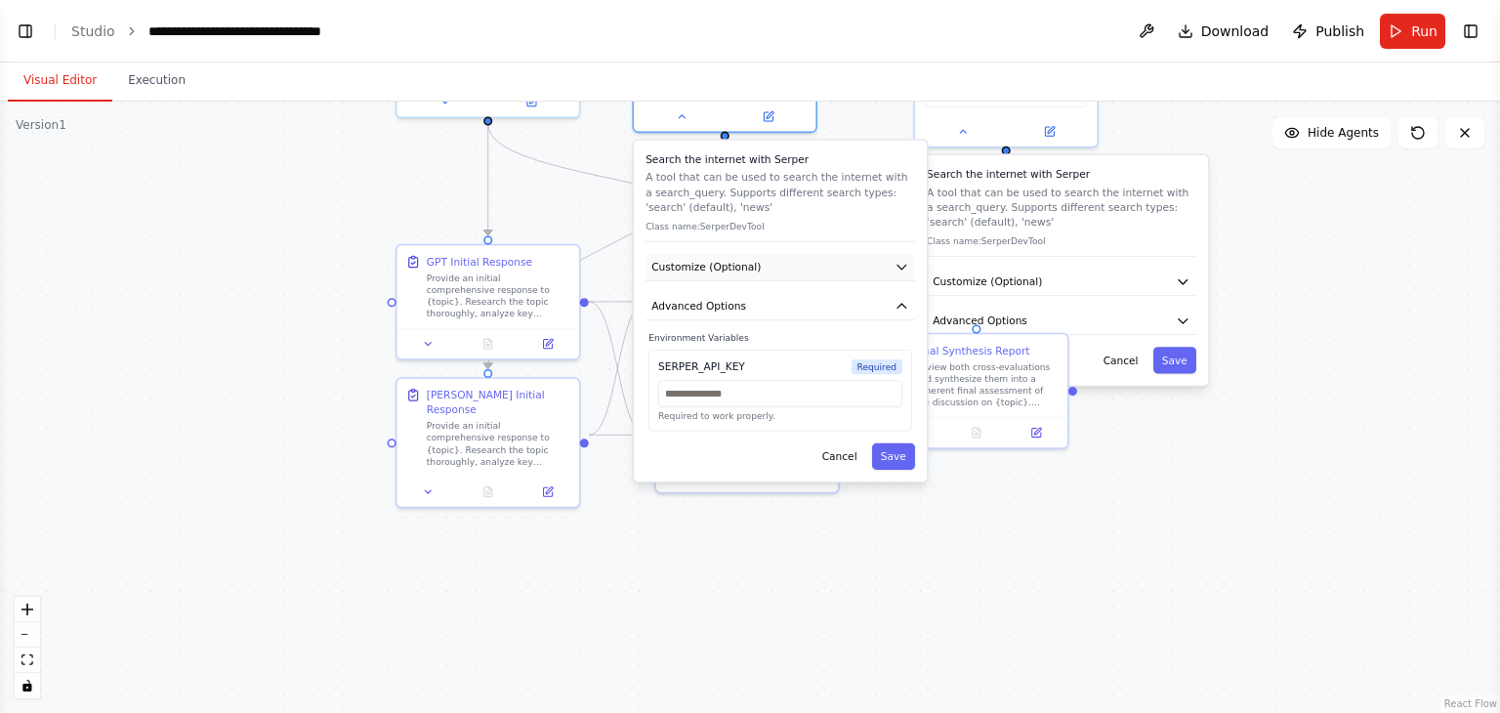
click at [902, 260] on icon "button" at bounding box center [902, 267] width 15 height 15
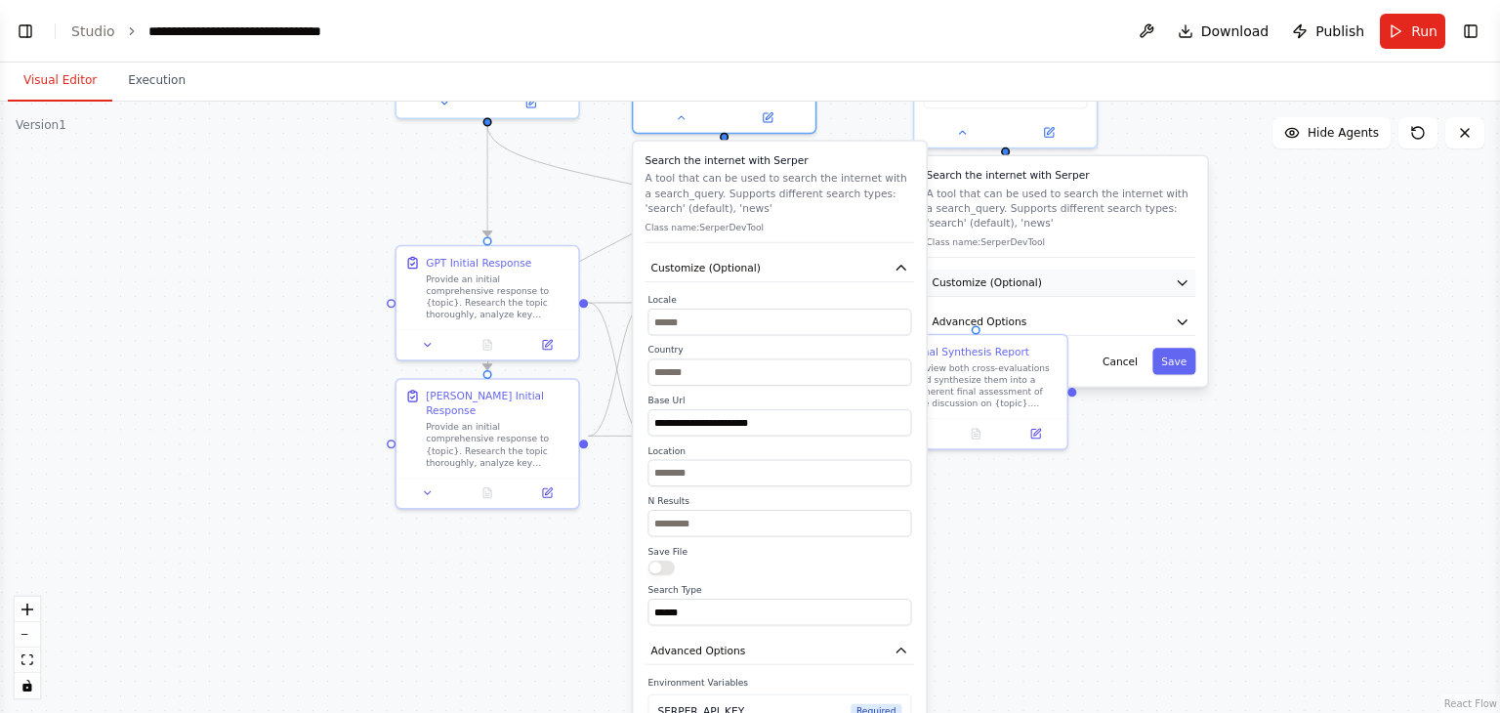
click at [999, 288] on button "Customize (Optional)" at bounding box center [1062, 283] width 270 height 27
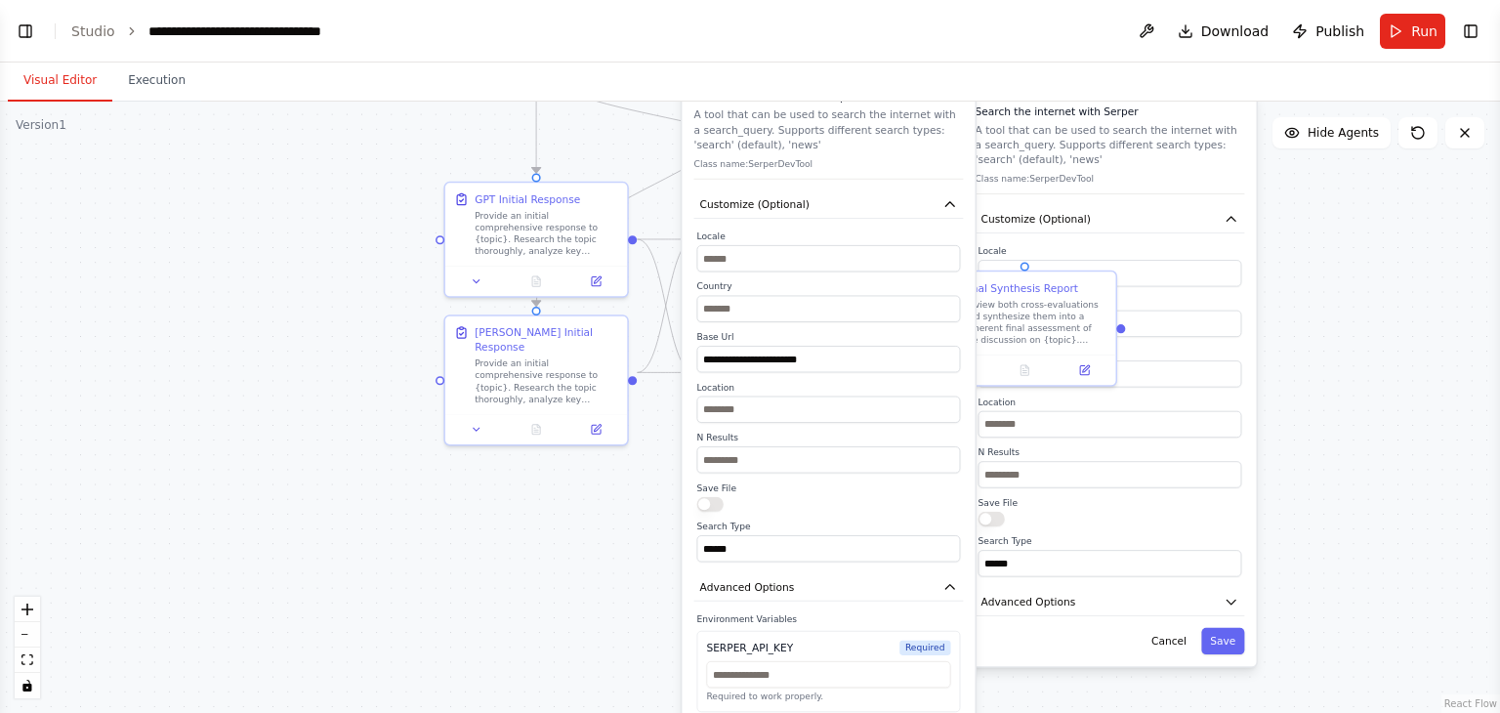
drag, startPoint x: 1346, startPoint y: 368, endPoint x: 1395, endPoint y: 305, distance: 80.1
click at [999, 305] on div ".deletable-edge-delete-btn { width: 20px; height: 20px; border: 0px solid #ffff…" at bounding box center [750, 407] width 1500 height 611
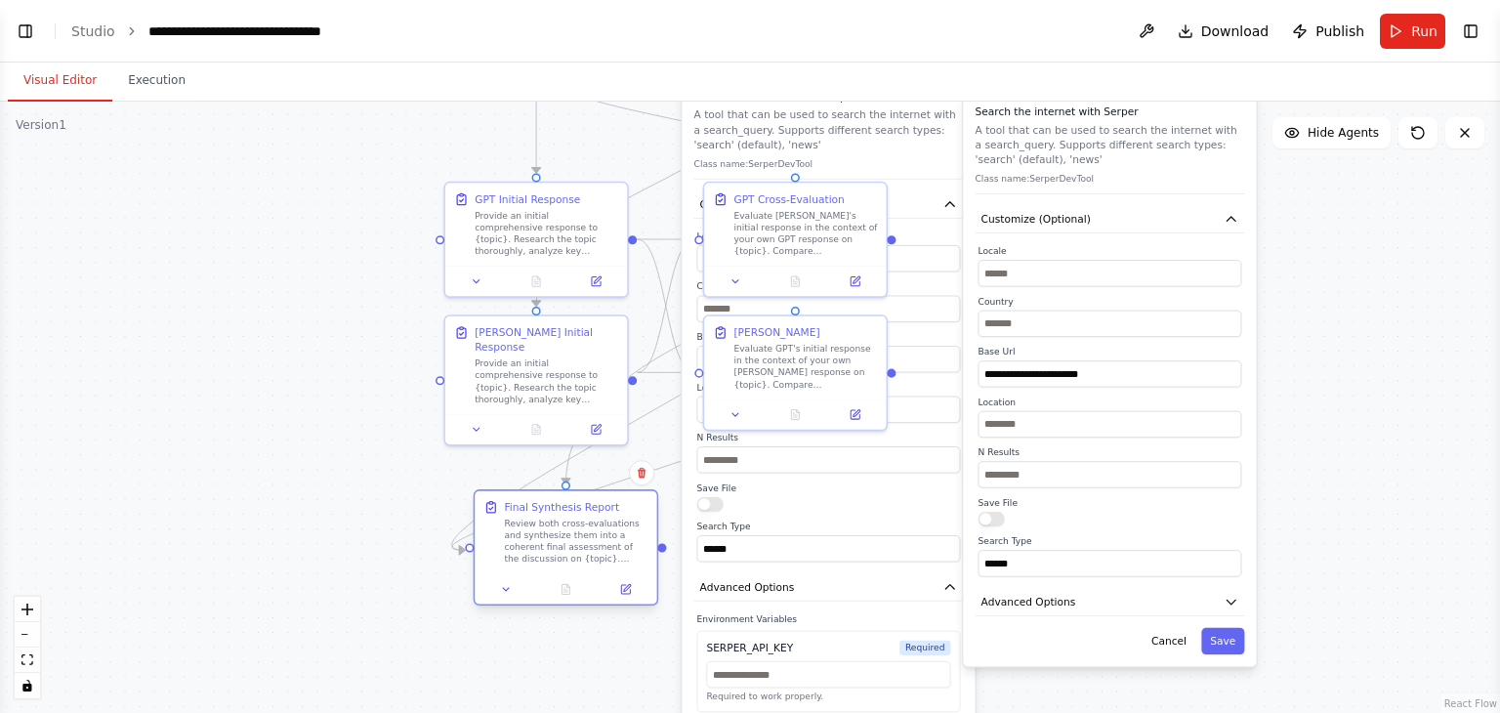
drag, startPoint x: 1067, startPoint y: 313, endPoint x: 609, endPoint y: 539, distance: 510.2
click at [609, 440] on div "Review both cross-evaluations and synthesize them into a coherent final assessm…" at bounding box center [577, 542] width 144 height 48
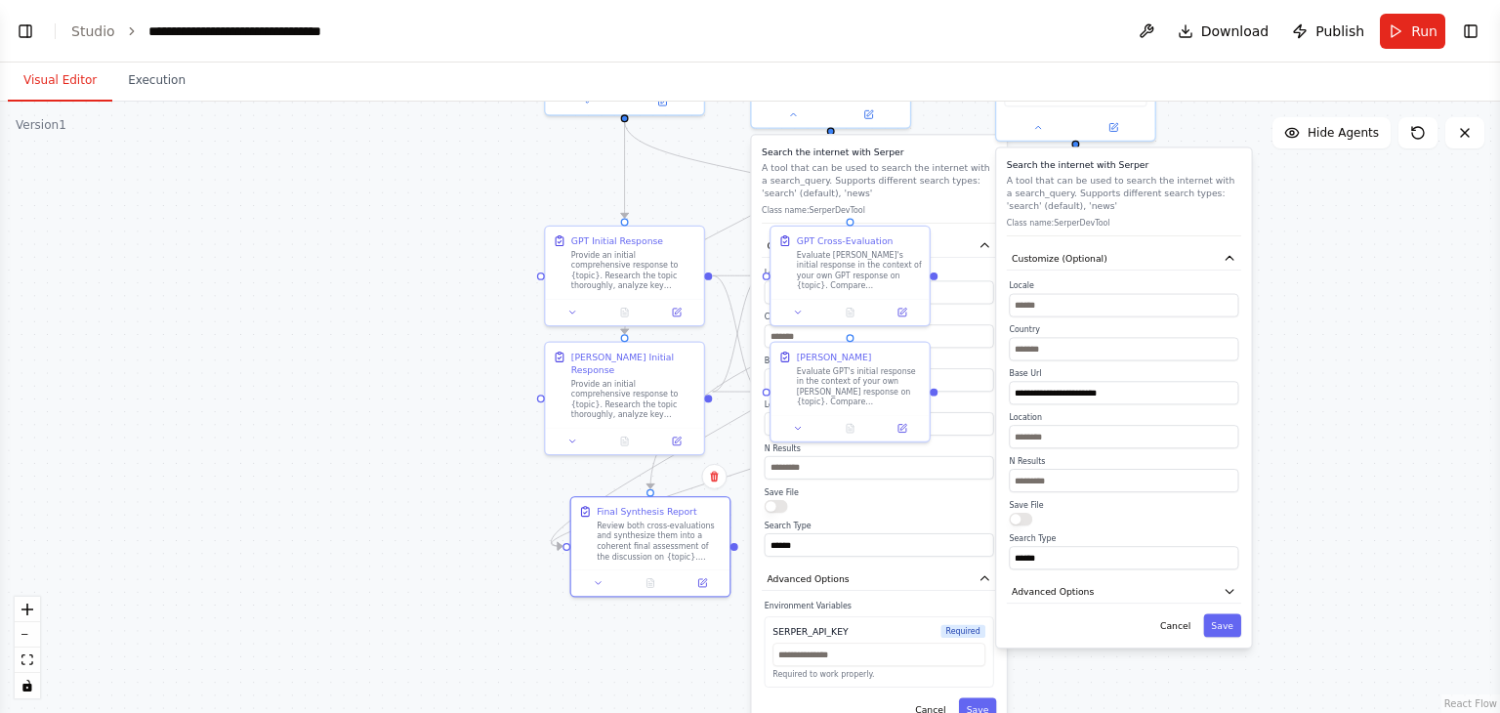
click at [999, 440] on div "**********" at bounding box center [1123, 397] width 255 height 499
click at [999, 440] on icon "button" at bounding box center [1229, 591] width 13 height 13
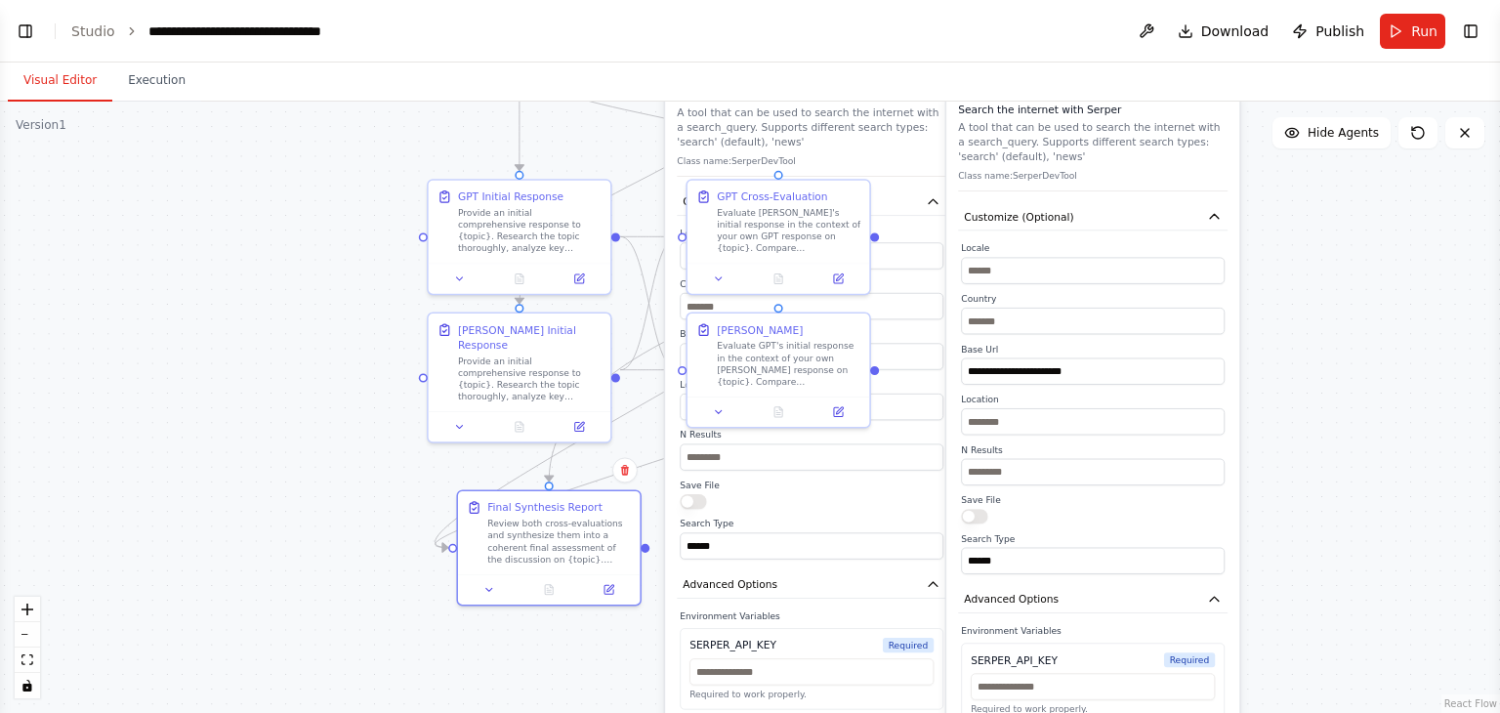
click at [999, 294] on div ".deletable-edge-delete-btn { width: 20px; height: 20px; border: 0px solid #ffff…" at bounding box center [750, 407] width 1500 height 611
click at [90, 36] on link "Studio" at bounding box center [93, 31] width 44 height 16
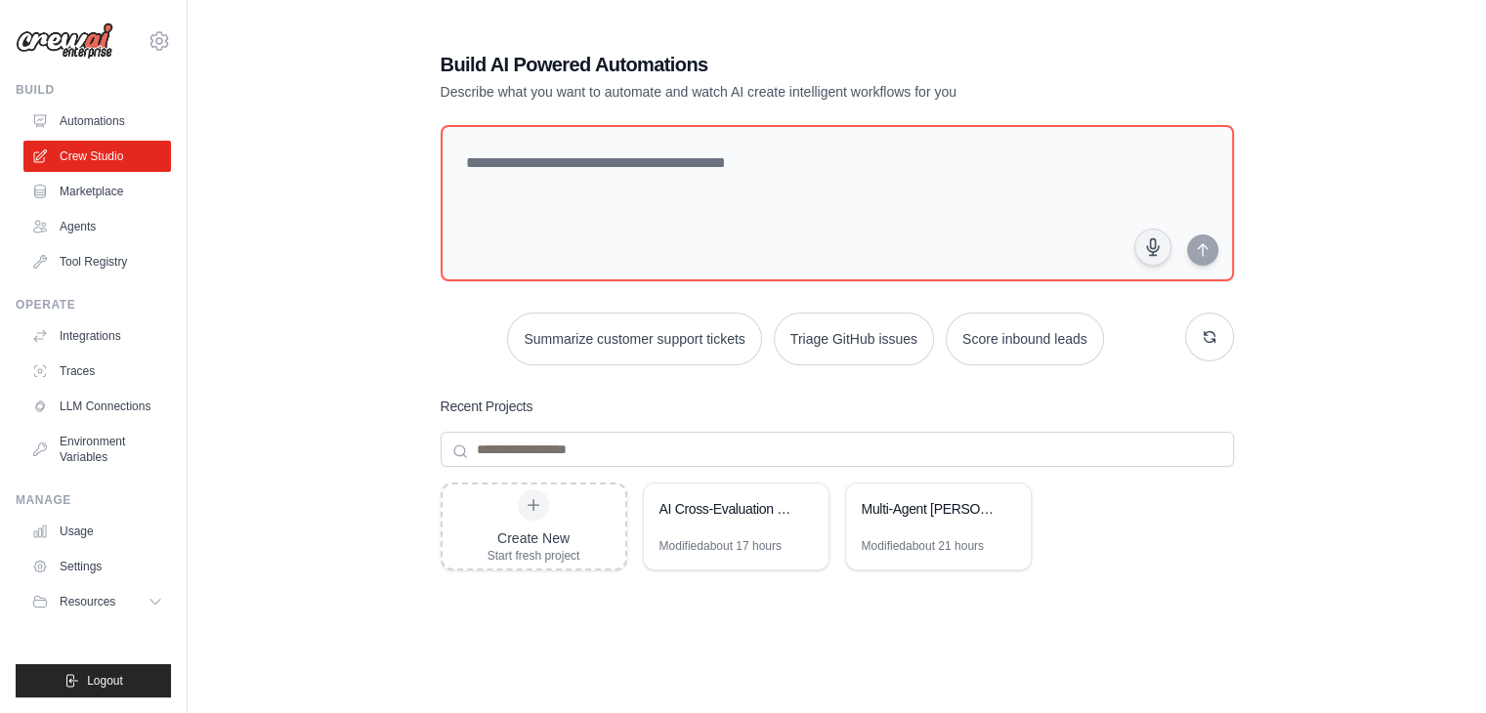
click at [89, 374] on link "Traces" at bounding box center [96, 371] width 147 height 31
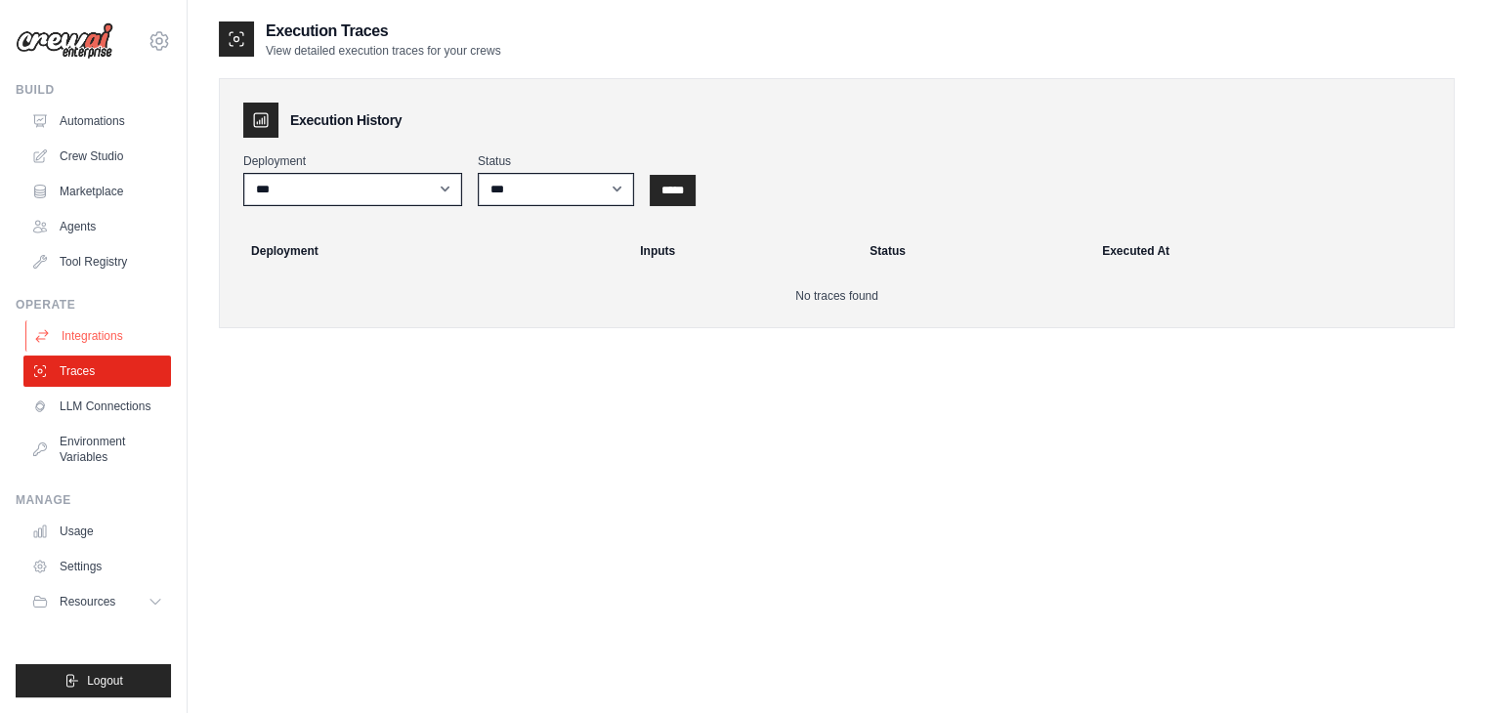
click at [94, 333] on link "Integrations" at bounding box center [98, 335] width 147 height 31
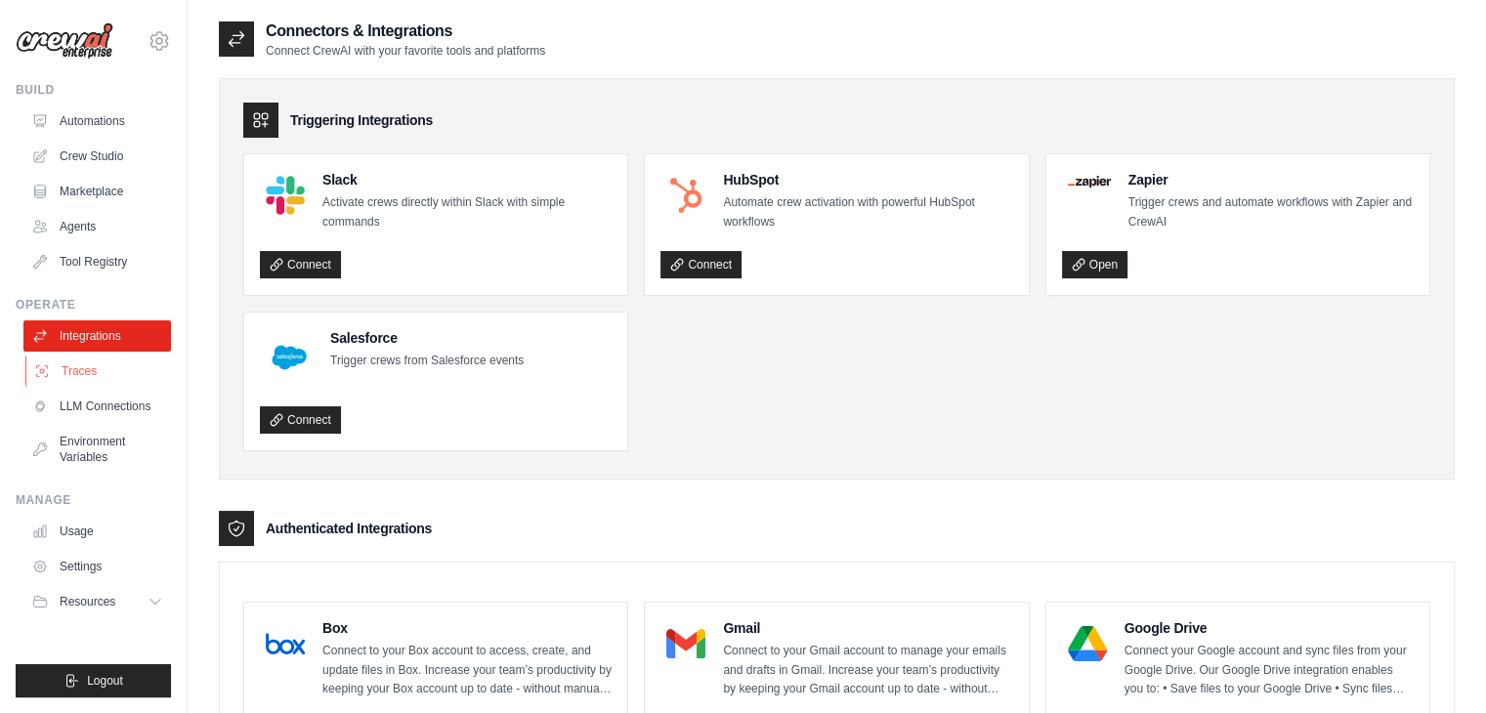
click at [71, 370] on link "Traces" at bounding box center [98, 371] width 147 height 31
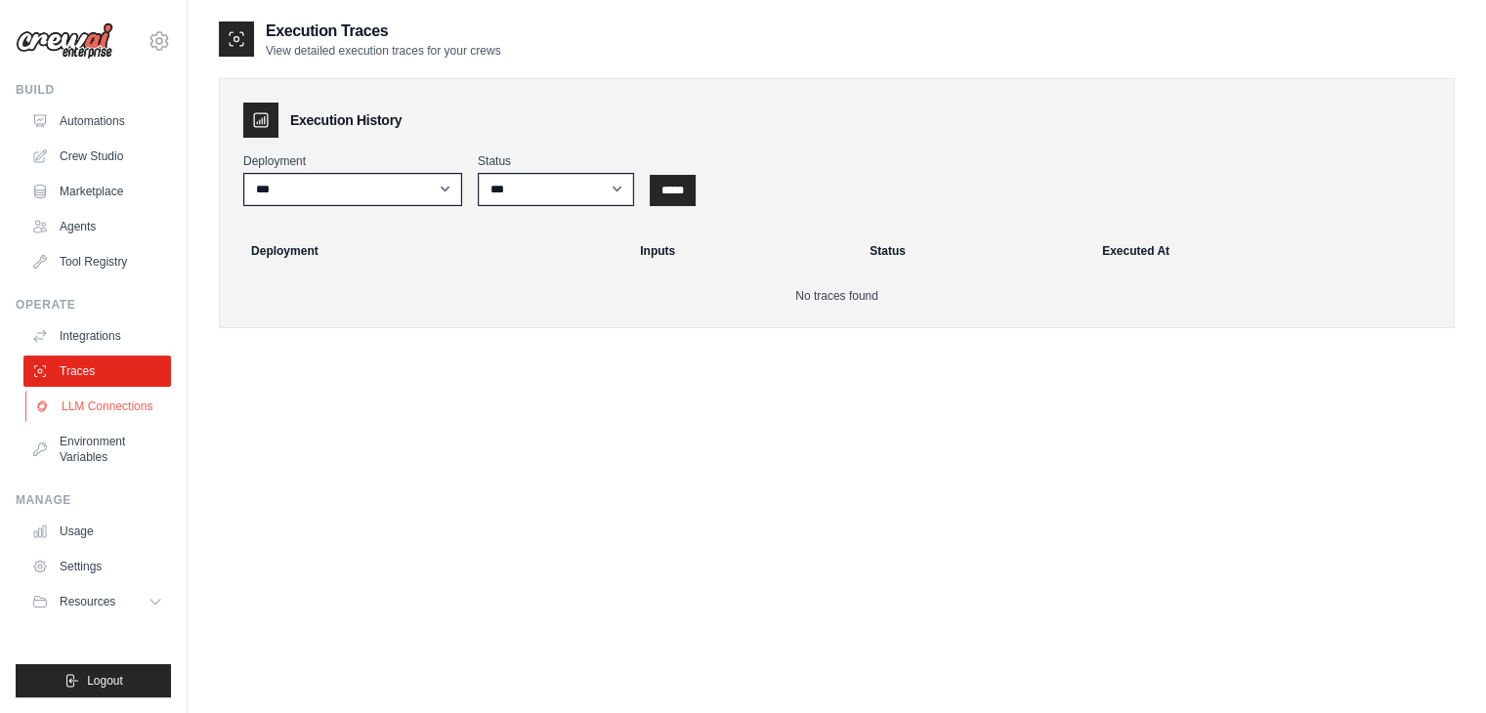
click at [98, 407] on link "LLM Connections" at bounding box center [98, 406] width 147 height 31
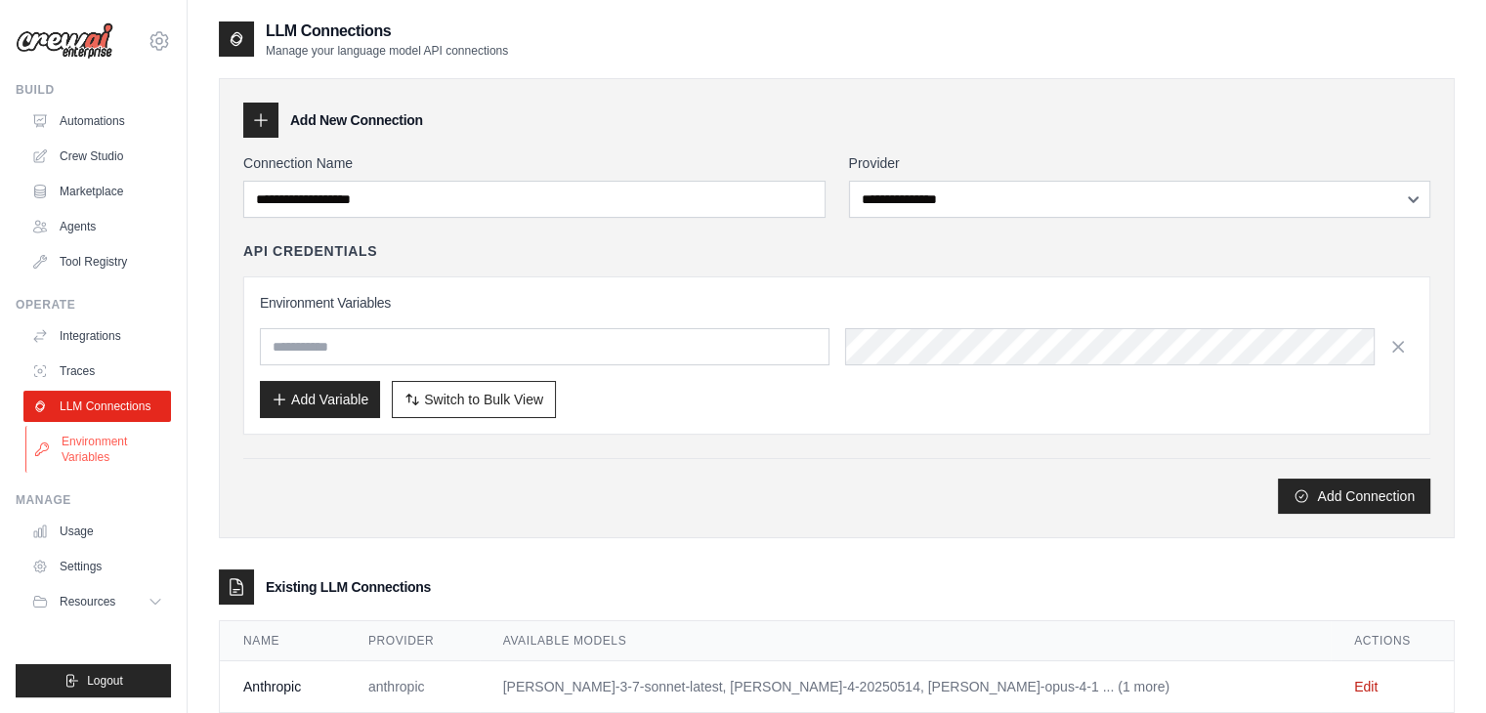
click at [91, 440] on link "Environment Variables" at bounding box center [98, 449] width 147 height 47
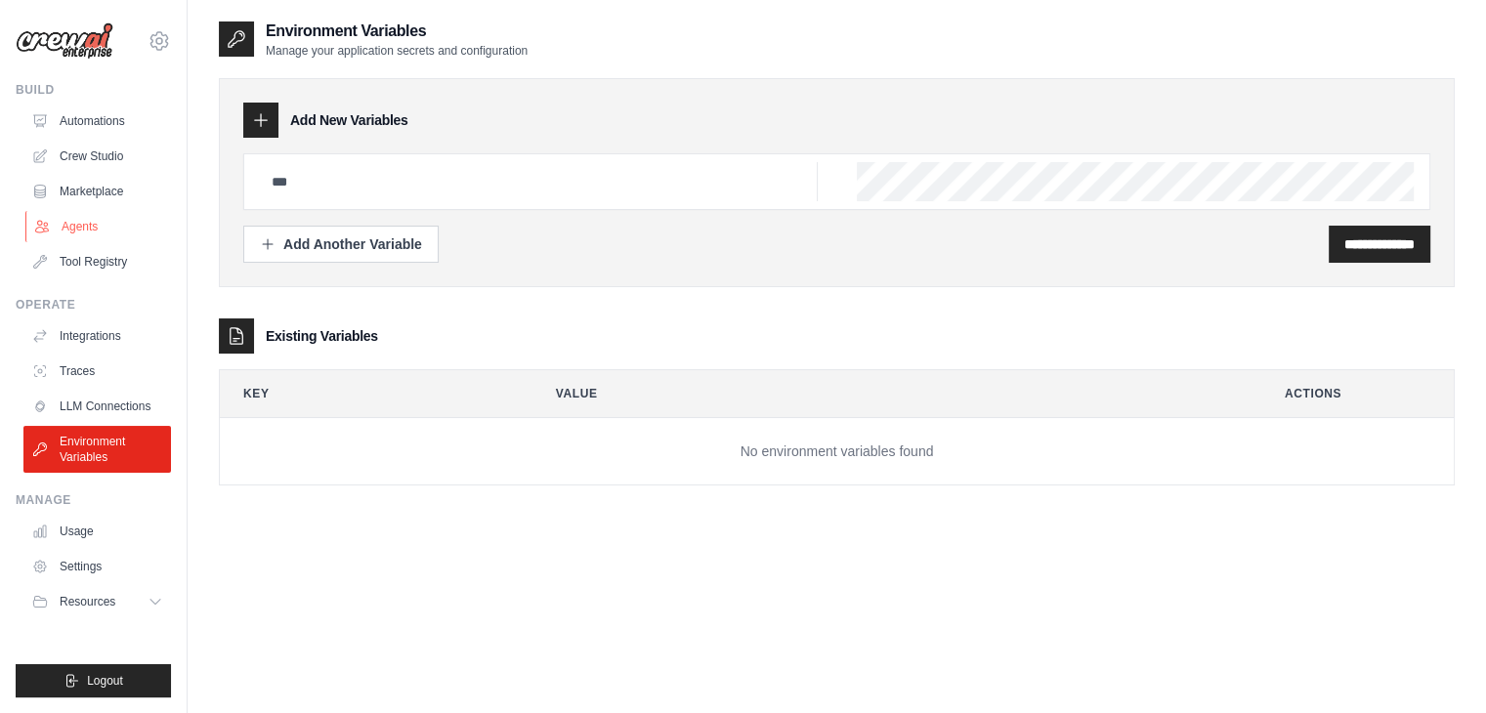
click at [96, 230] on link "Agents" at bounding box center [98, 226] width 147 height 31
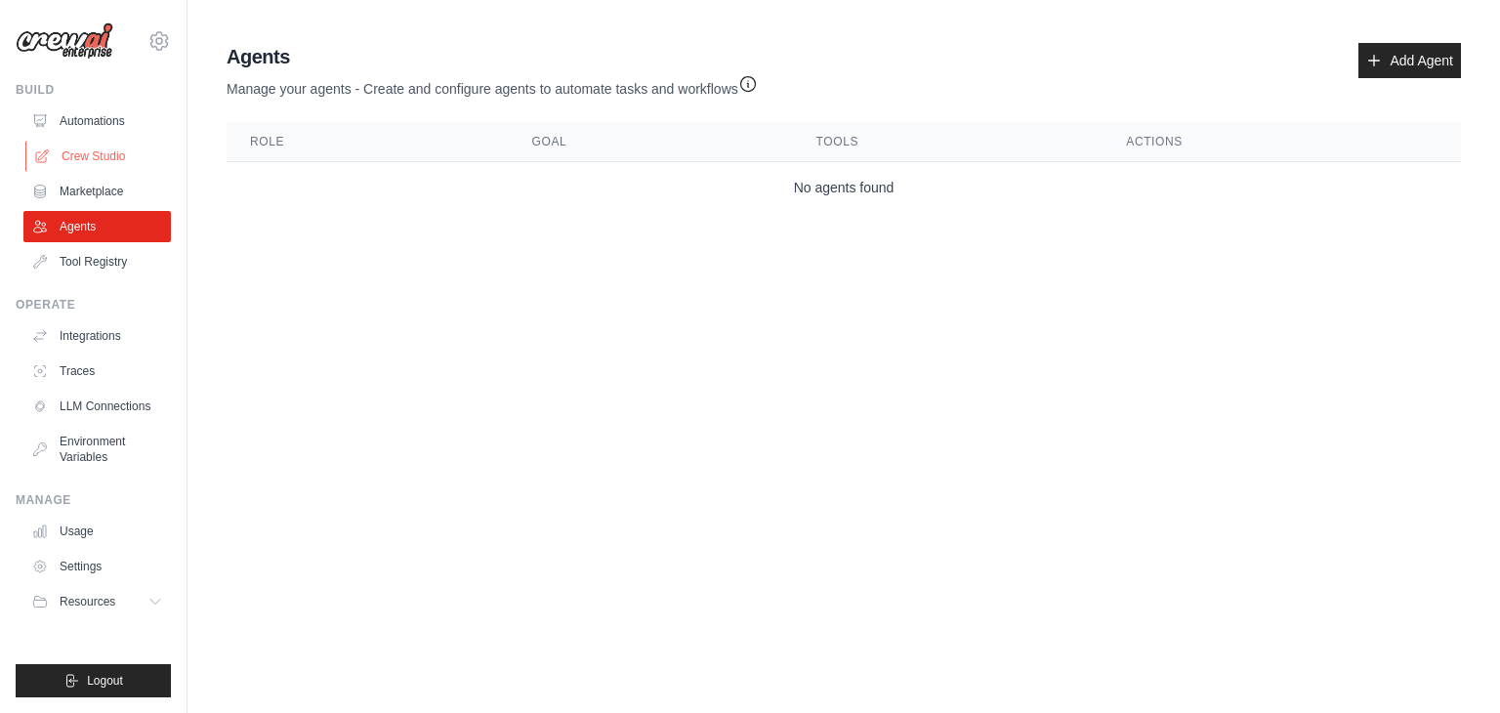
click at [105, 161] on link "Crew Studio" at bounding box center [98, 156] width 147 height 31
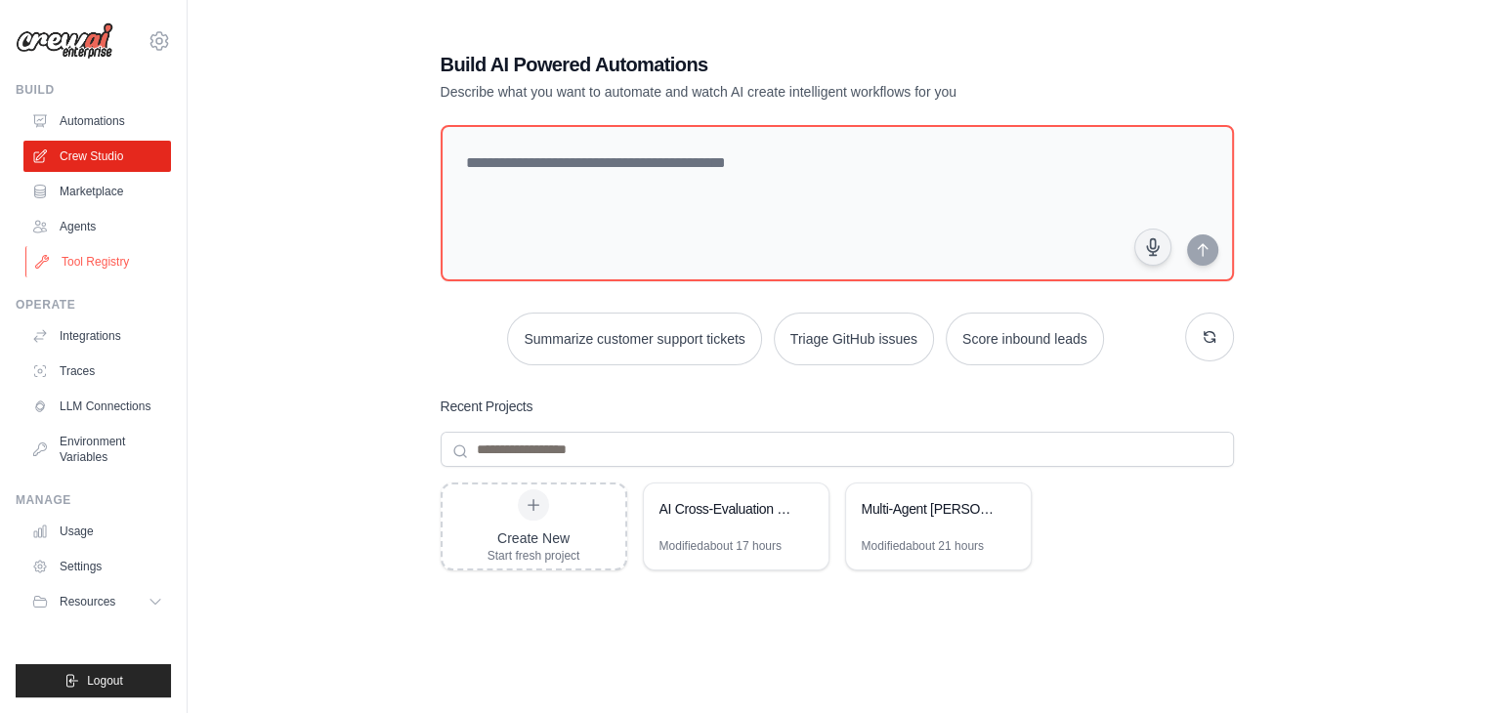
click at [83, 261] on link "Tool Registry" at bounding box center [98, 261] width 147 height 31
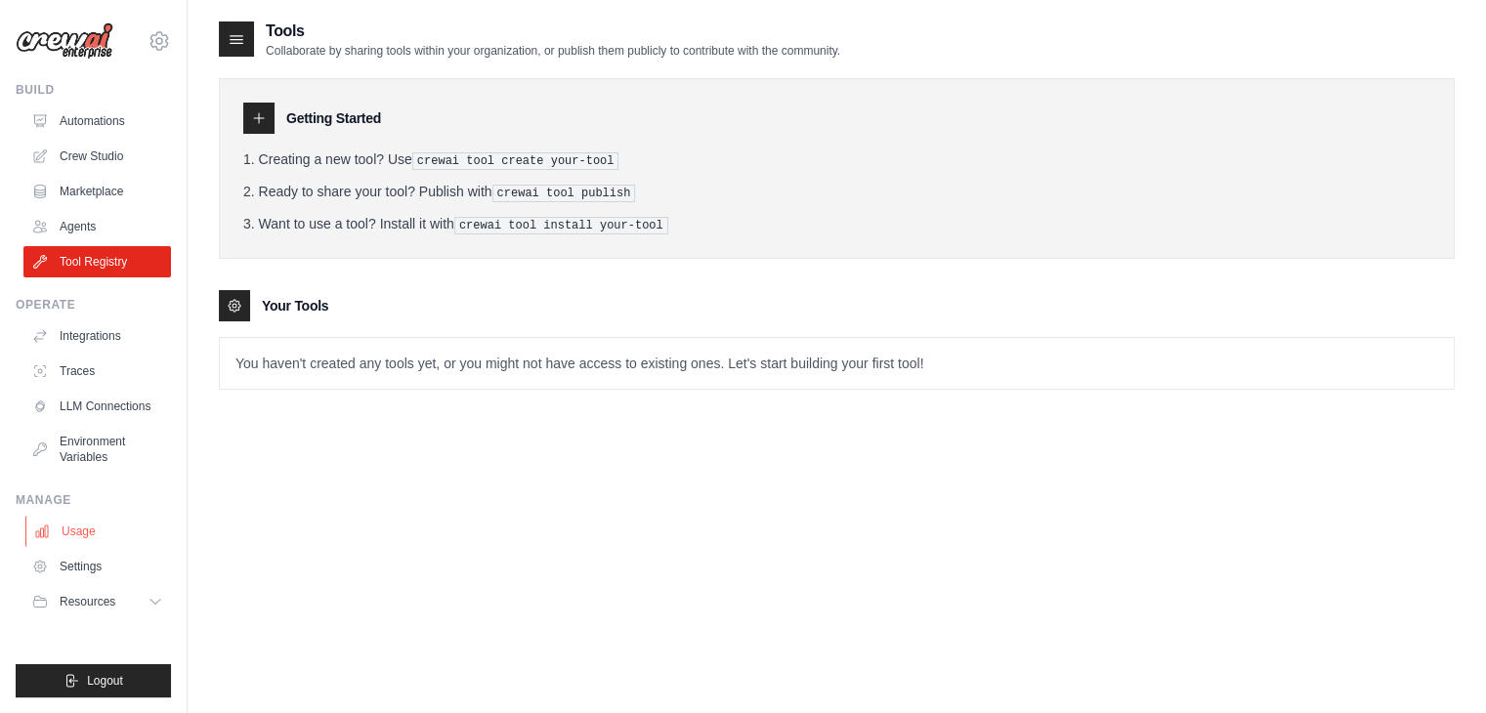
click at [92, 527] on link "Usage" at bounding box center [98, 531] width 147 height 31
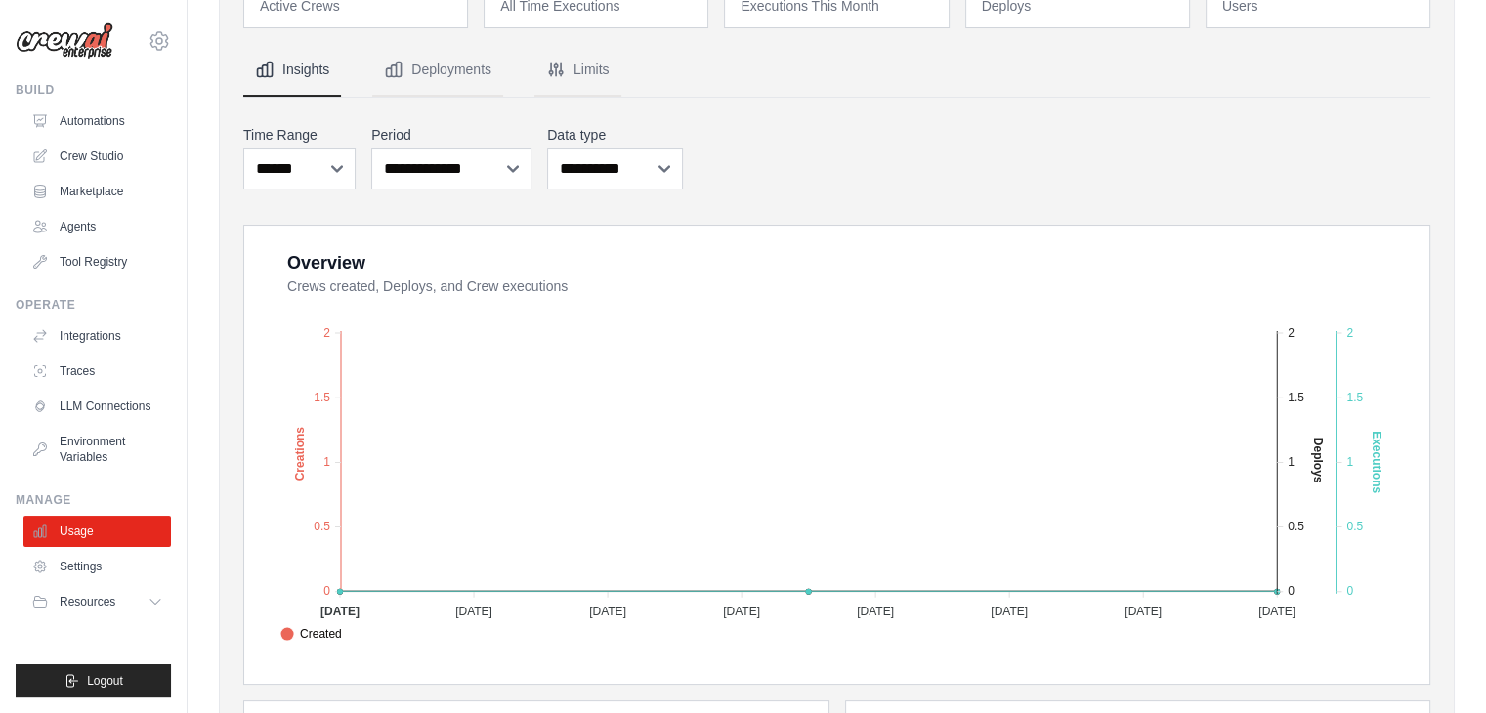
scroll to position [127, 0]
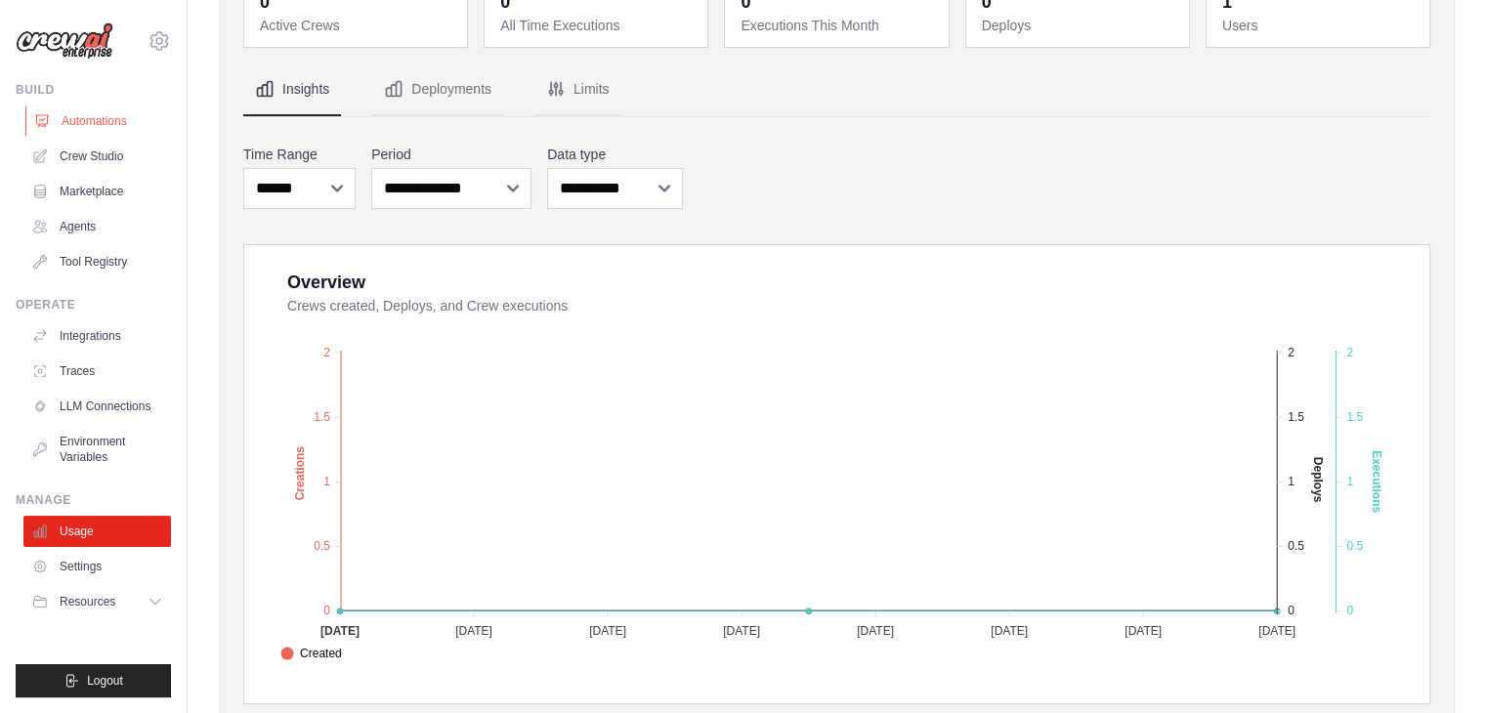
click at [105, 117] on link "Automations" at bounding box center [98, 120] width 147 height 31
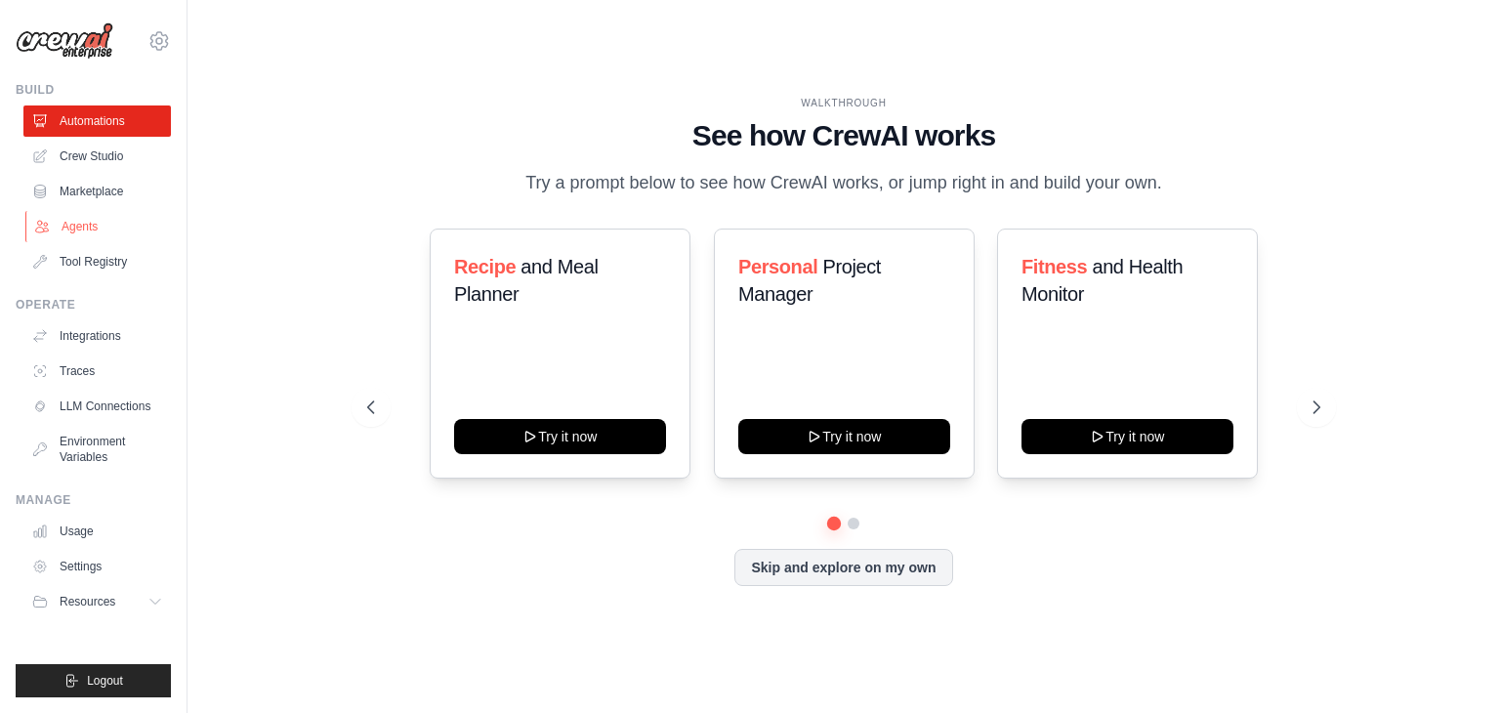
click at [83, 230] on link "Agents" at bounding box center [98, 226] width 147 height 31
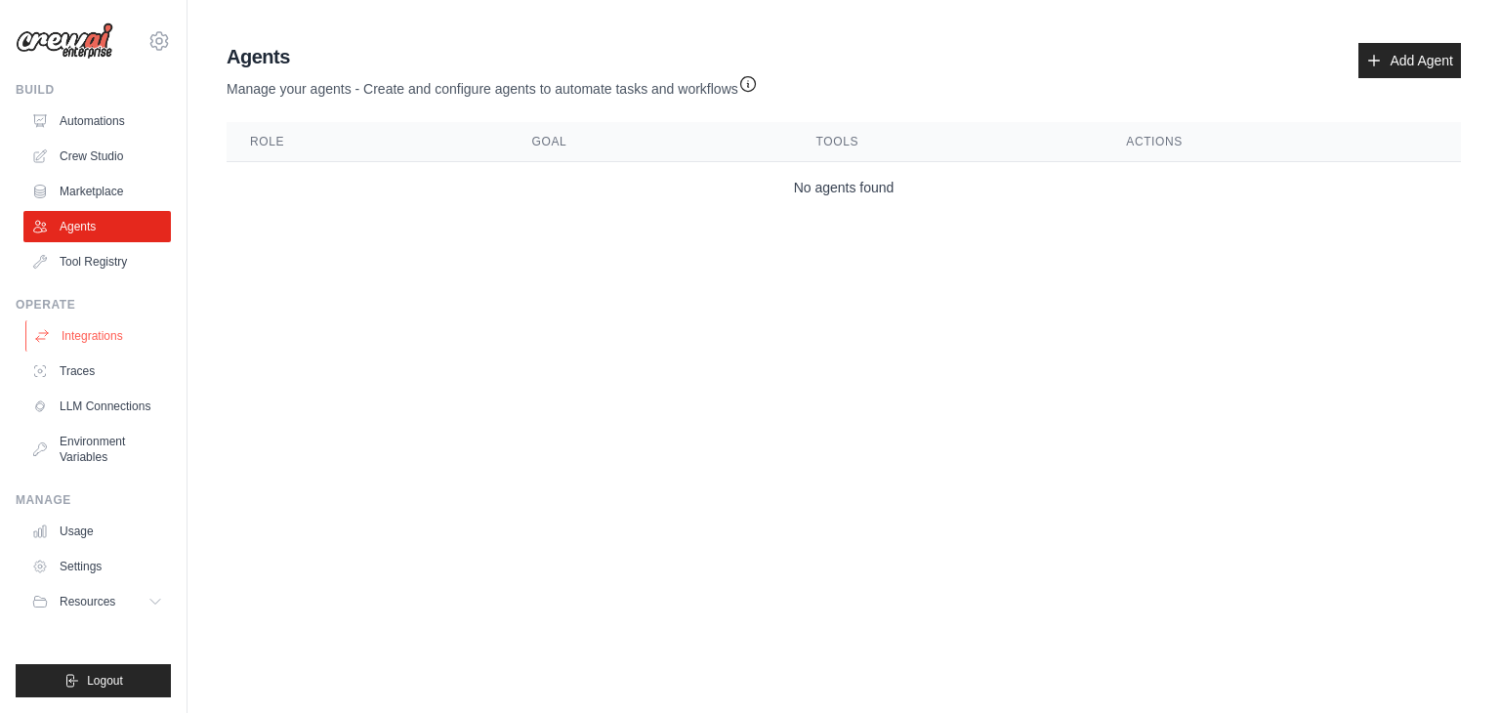
click at [97, 344] on link "Integrations" at bounding box center [98, 335] width 147 height 31
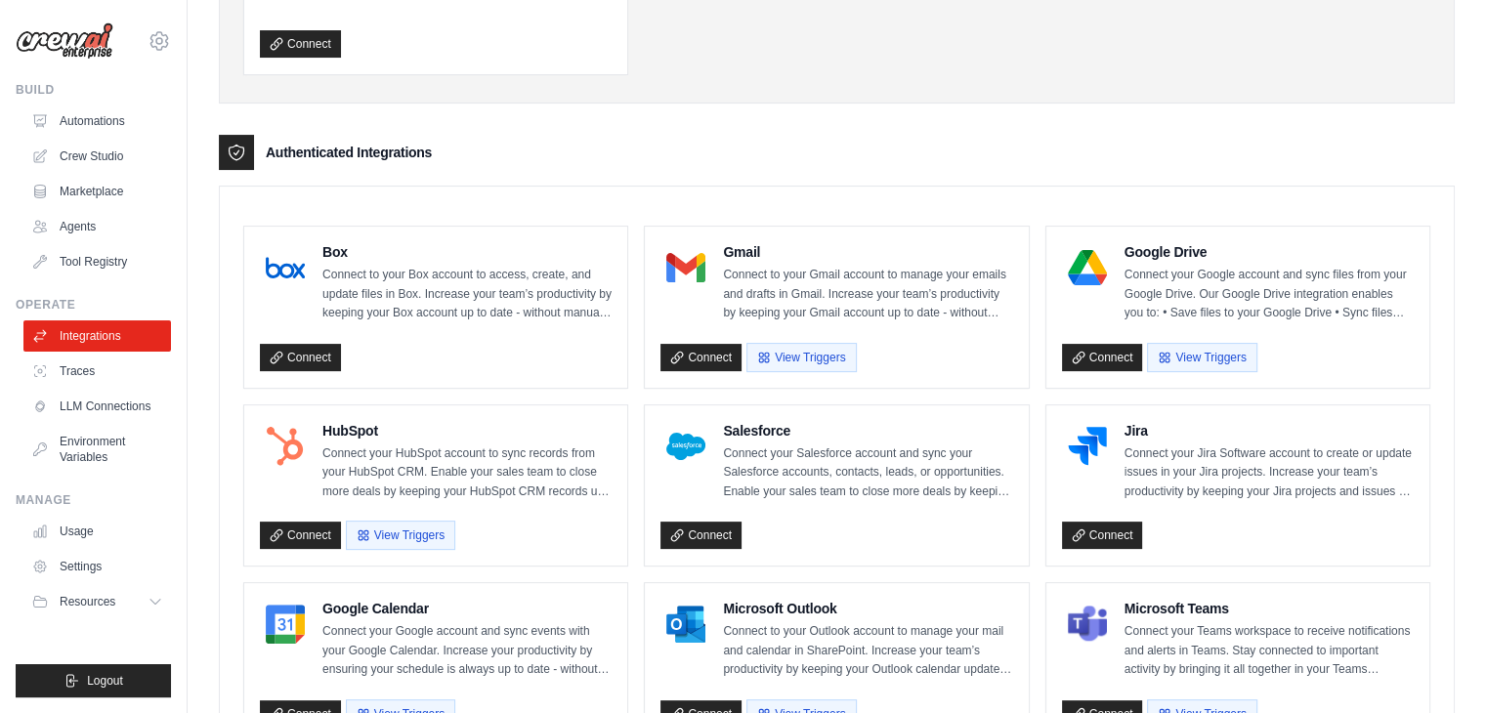
scroll to position [374, 0]
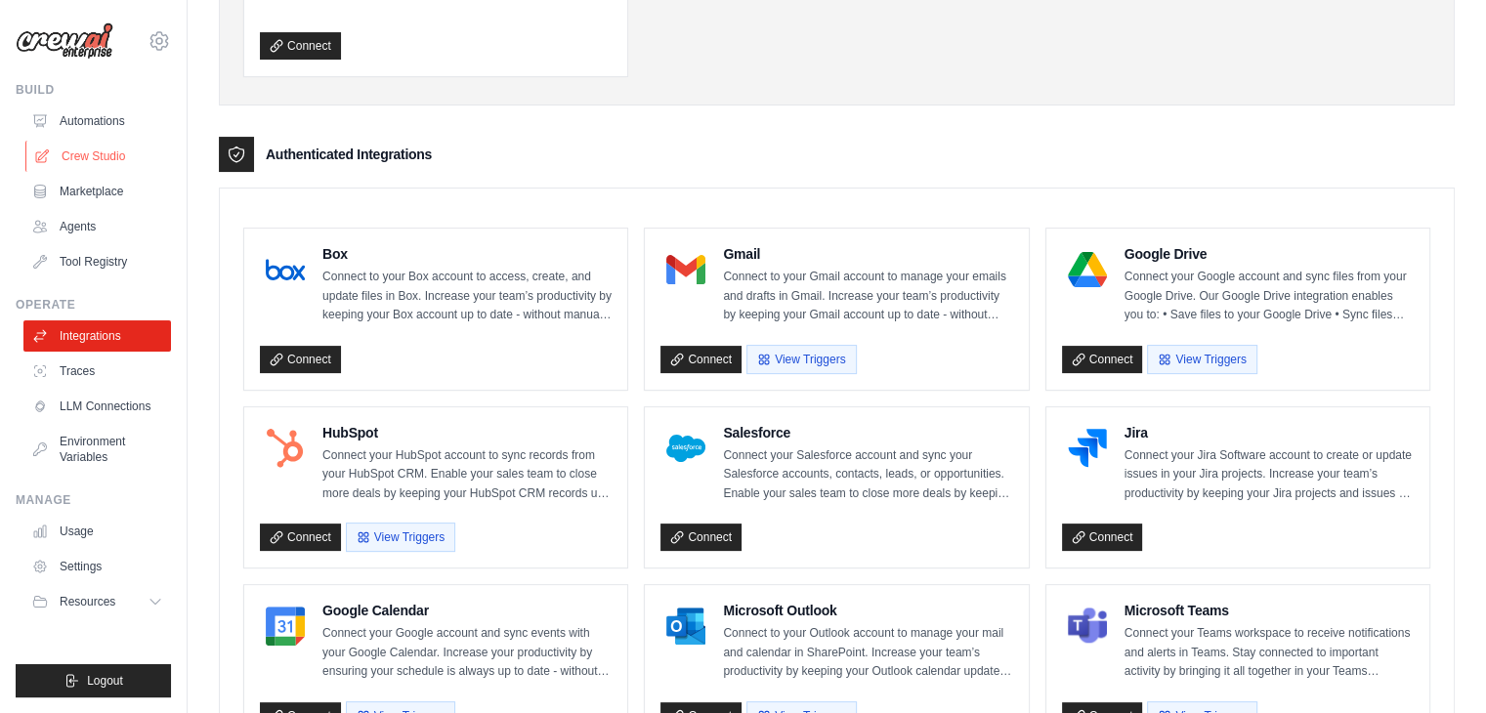
click at [90, 153] on link "Crew Studio" at bounding box center [98, 156] width 147 height 31
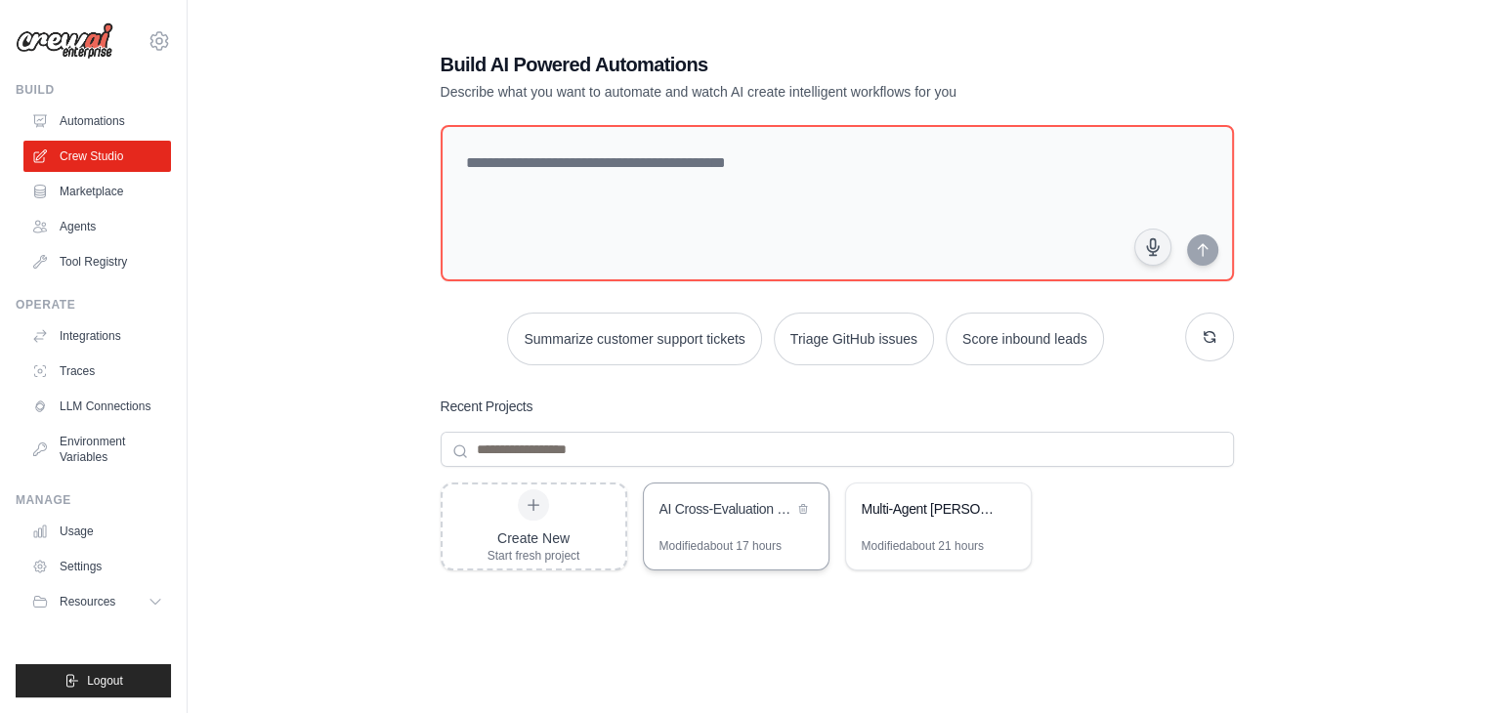
click at [726, 517] on div "AI Cross-Evaluation Discussion Crew" at bounding box center [726, 510] width 134 height 23
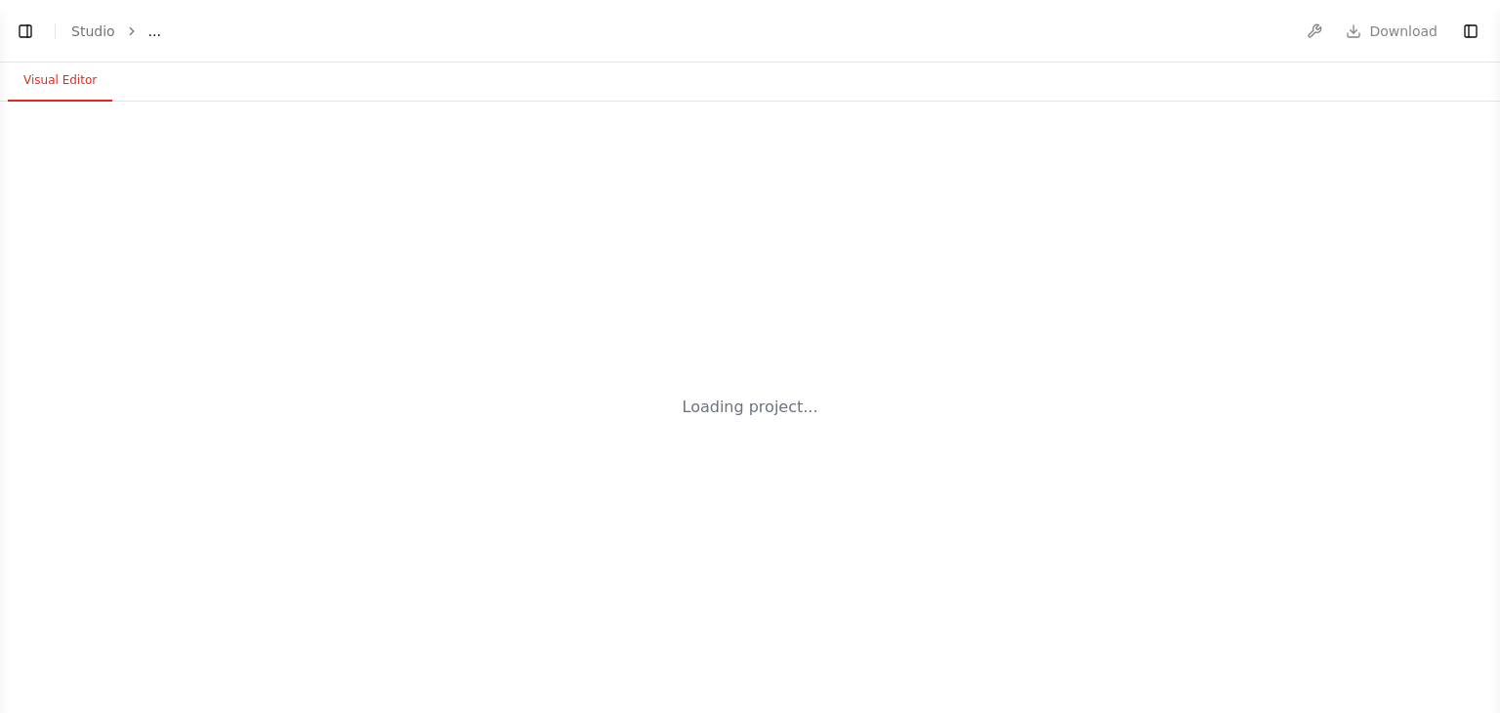
select select "****"
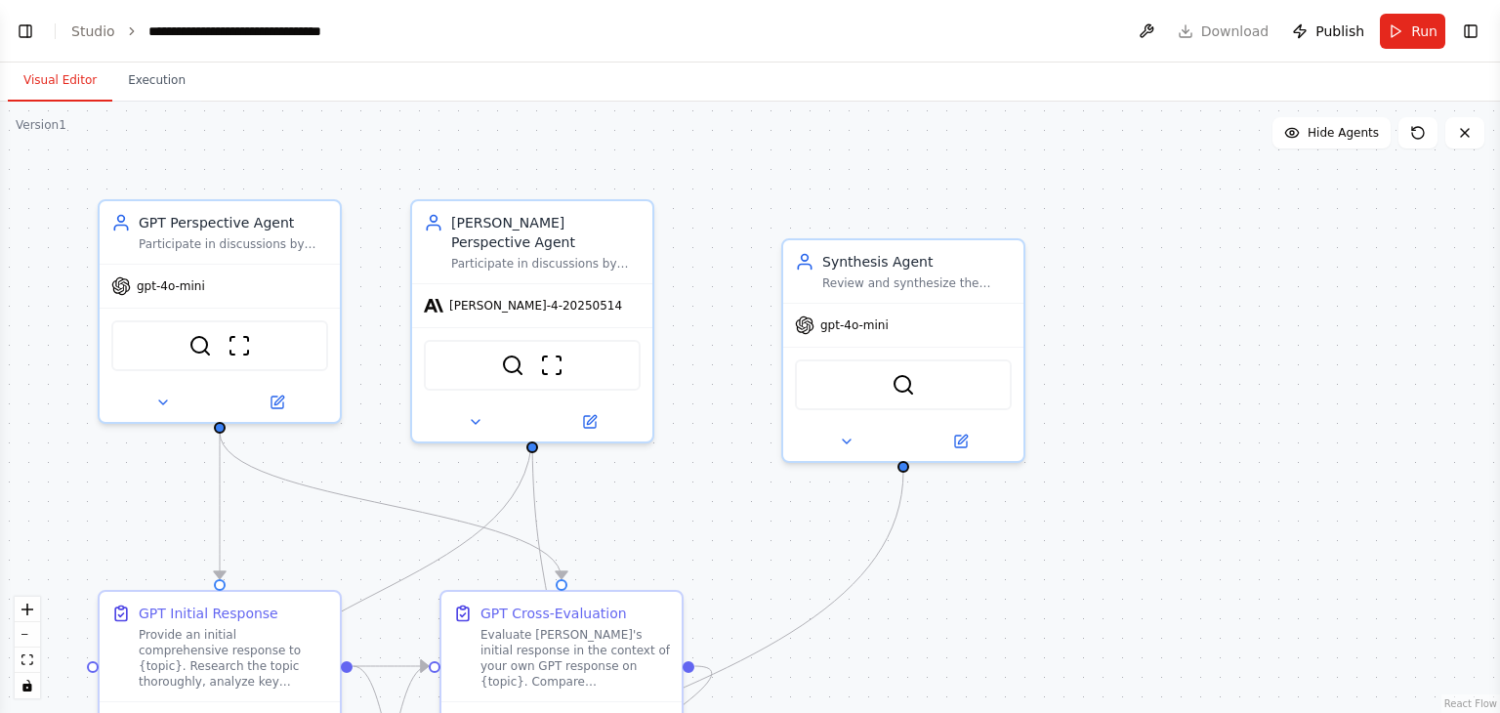
scroll to position [2180, 0]
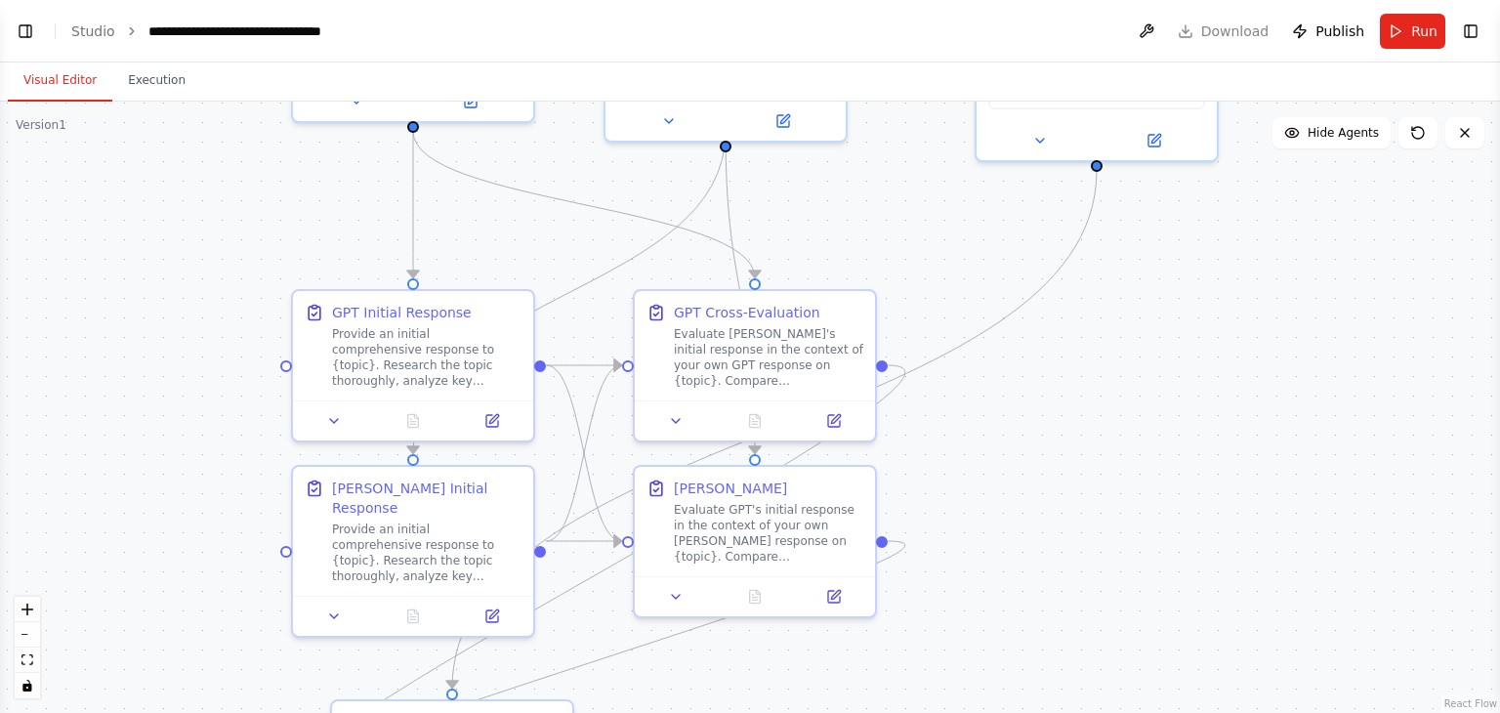
drag, startPoint x: 1140, startPoint y: 407, endPoint x: 1334, endPoint y: 105, distance: 359.0
click at [1334, 105] on div ".deletable-edge-delete-btn { width: 20px; height: 20px; border: 0px solid #ffff…" at bounding box center [750, 407] width 1500 height 611
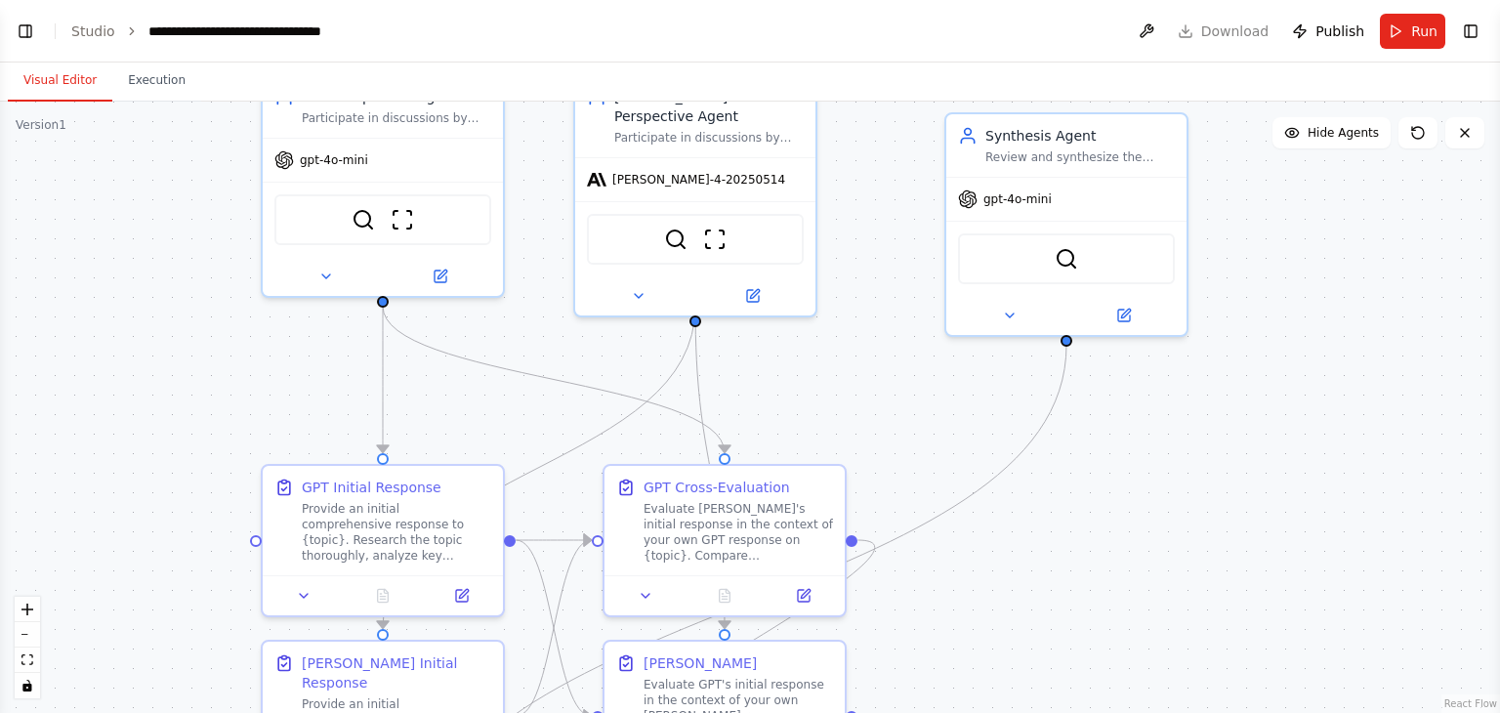
drag, startPoint x: 1089, startPoint y: 491, endPoint x: 1058, endPoint y: 667, distance: 178.6
click at [1058, 667] on div ".deletable-edge-delete-btn { width: 20px; height: 20px; border: 0px solid #ffff…" at bounding box center [750, 407] width 1500 height 611
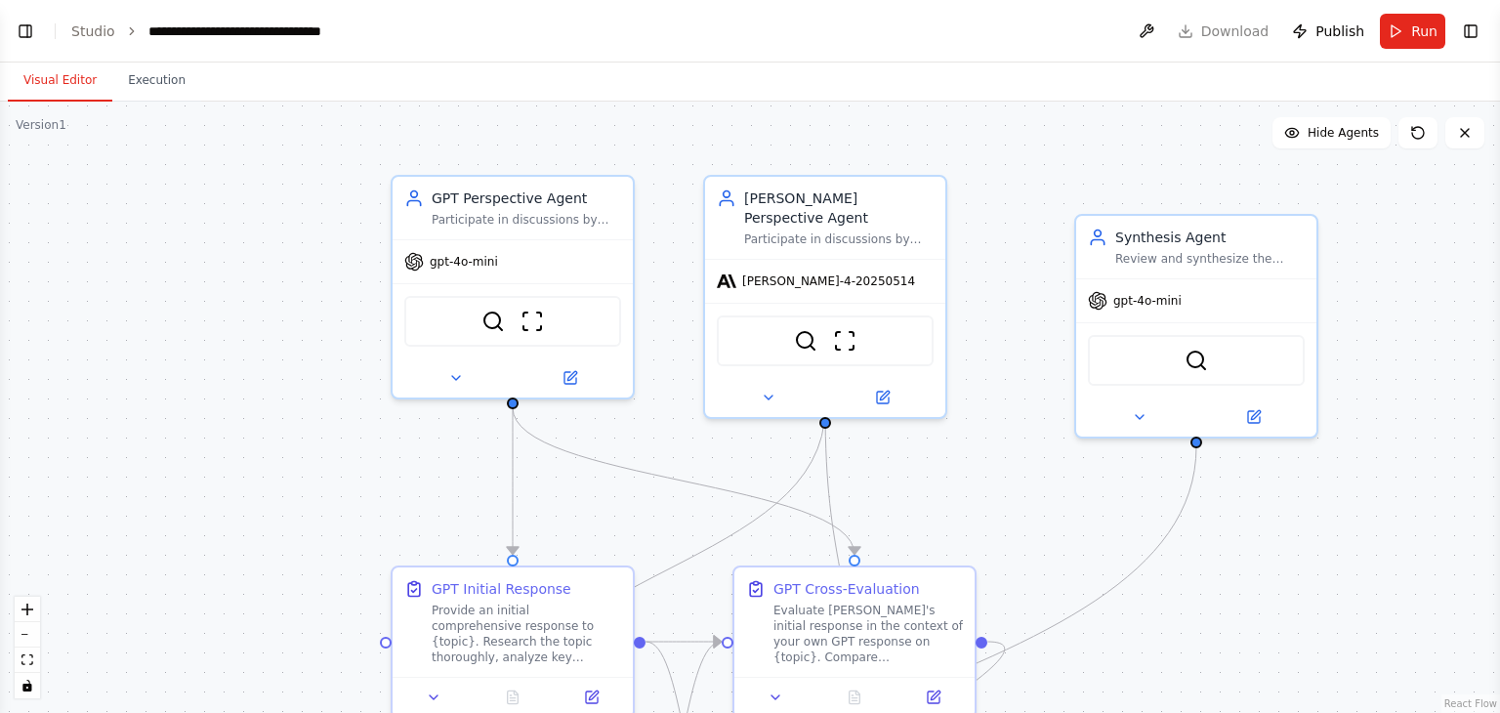
drag, startPoint x: 1241, startPoint y: 266, endPoint x: 1371, endPoint y: 366, distance: 164.3
click at [1371, 366] on div ".deletable-edge-delete-btn { width: 20px; height: 20px; border: 0px solid #ffff…" at bounding box center [750, 407] width 1500 height 611
click at [1418, 32] on span "Run" at bounding box center [1424, 31] width 26 height 20
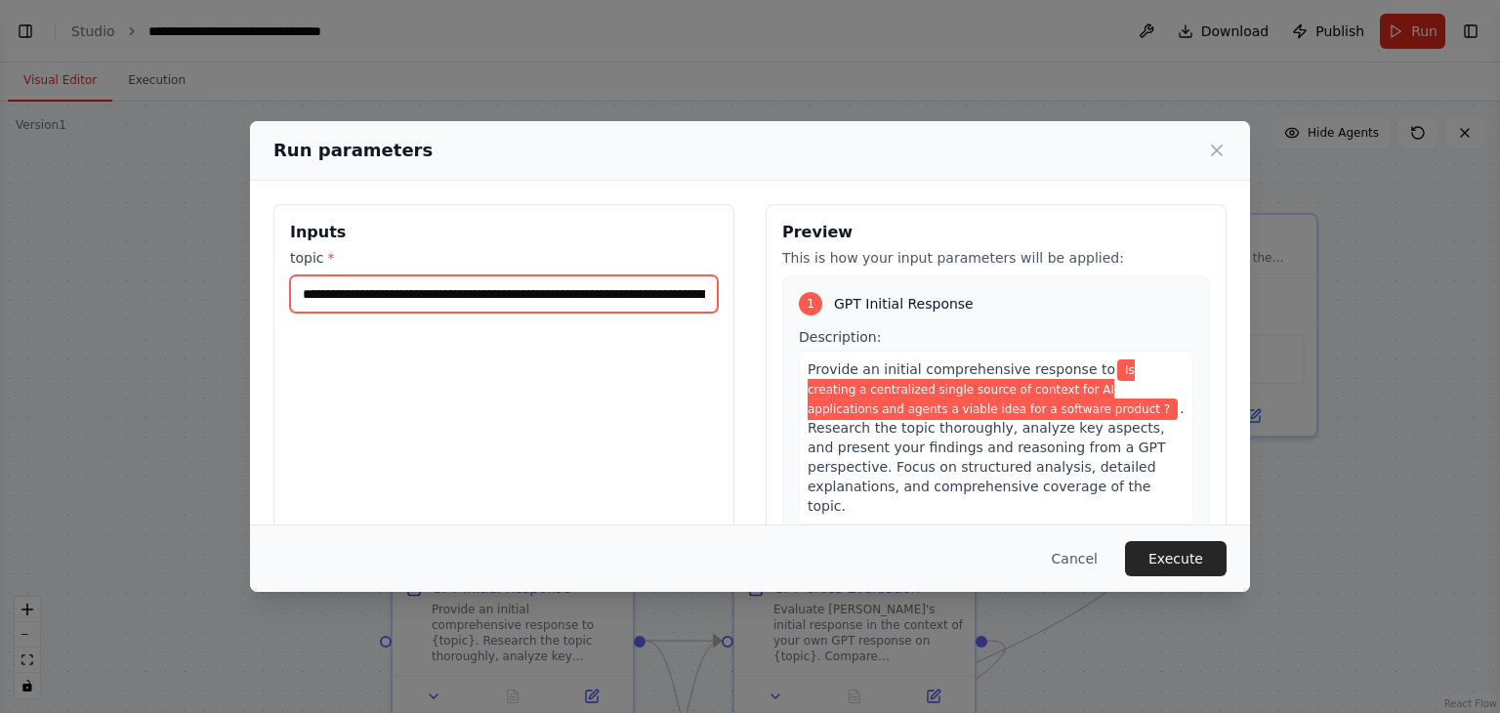
click at [499, 296] on input "**********" at bounding box center [504, 293] width 428 height 37
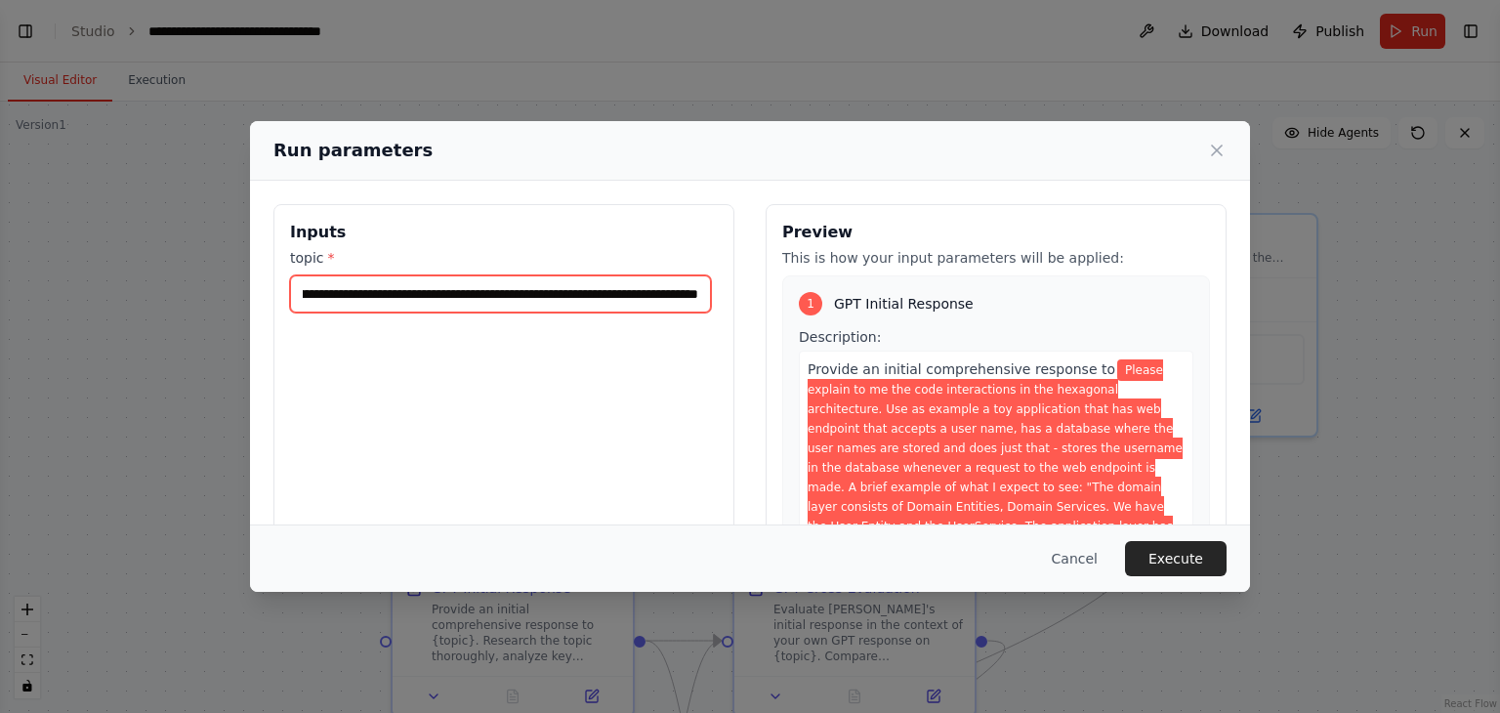
scroll to position [0, 3129]
type input "**********"
click at [1395, 324] on div "**********" at bounding box center [750, 356] width 1500 height 713
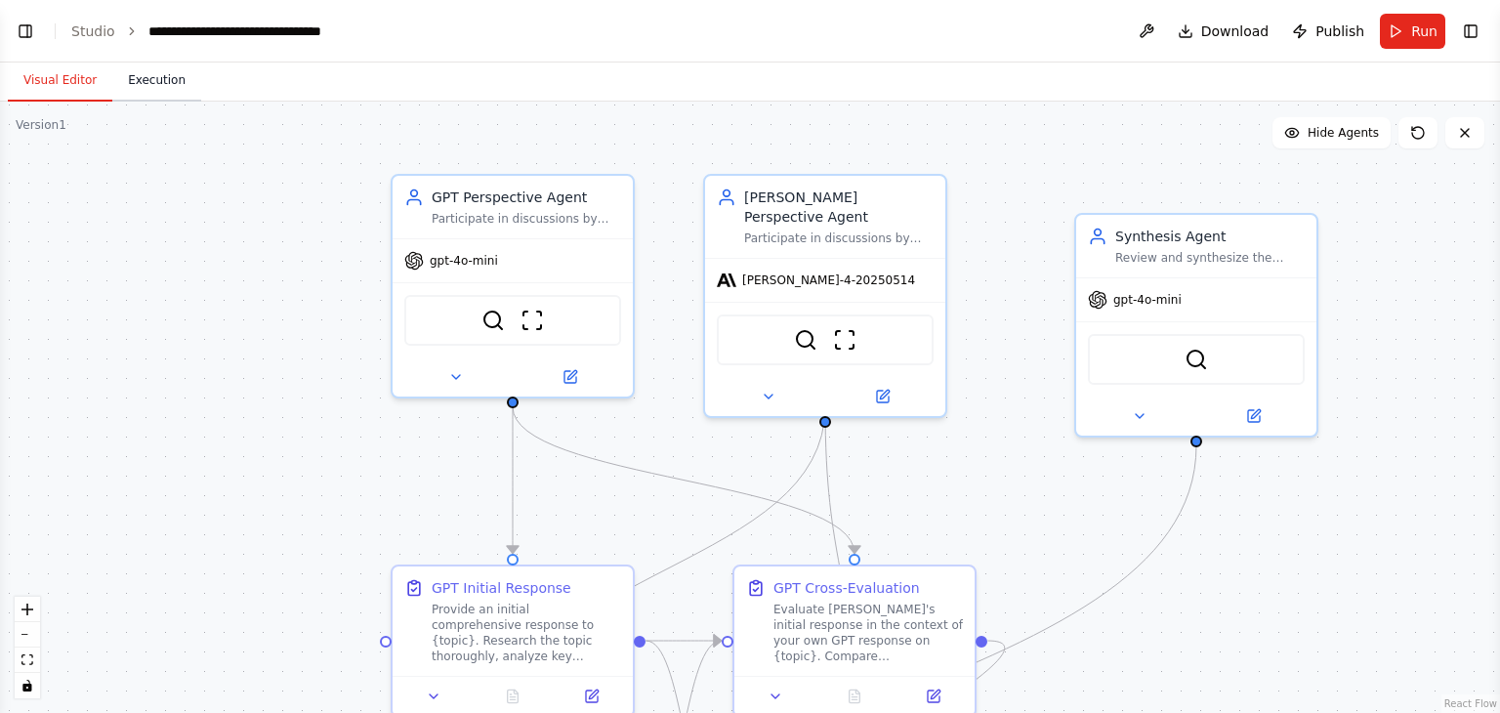
click at [136, 79] on button "Execution" at bounding box center [156, 81] width 89 height 41
click at [77, 84] on button "Visual Editor" at bounding box center [60, 81] width 105 height 41
click at [1422, 41] on button "Run" at bounding box center [1412, 31] width 65 height 35
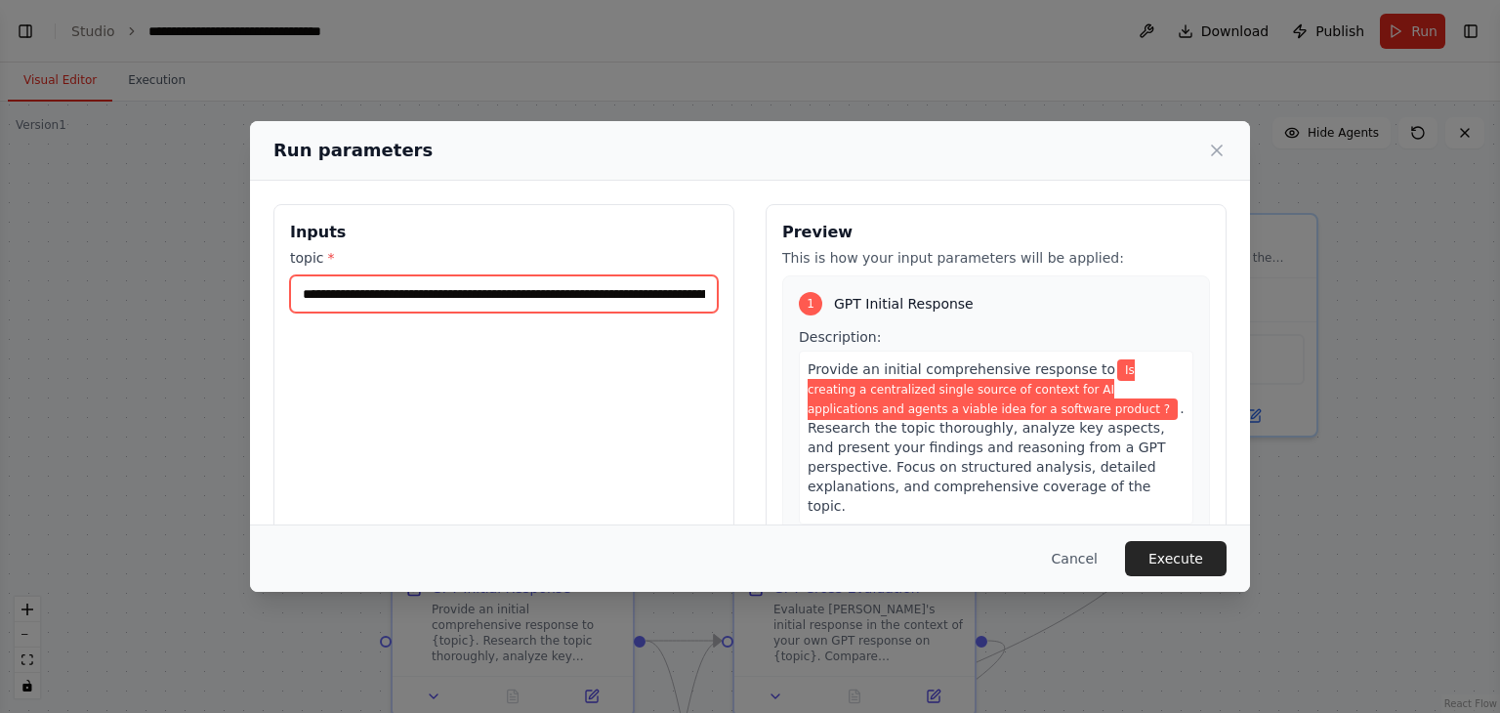
scroll to position [0, 304]
drag, startPoint x: 563, startPoint y: 290, endPoint x: 720, endPoint y: 289, distance: 157.2
click at [720, 289] on div "**********" at bounding box center [503, 435] width 461 height 463
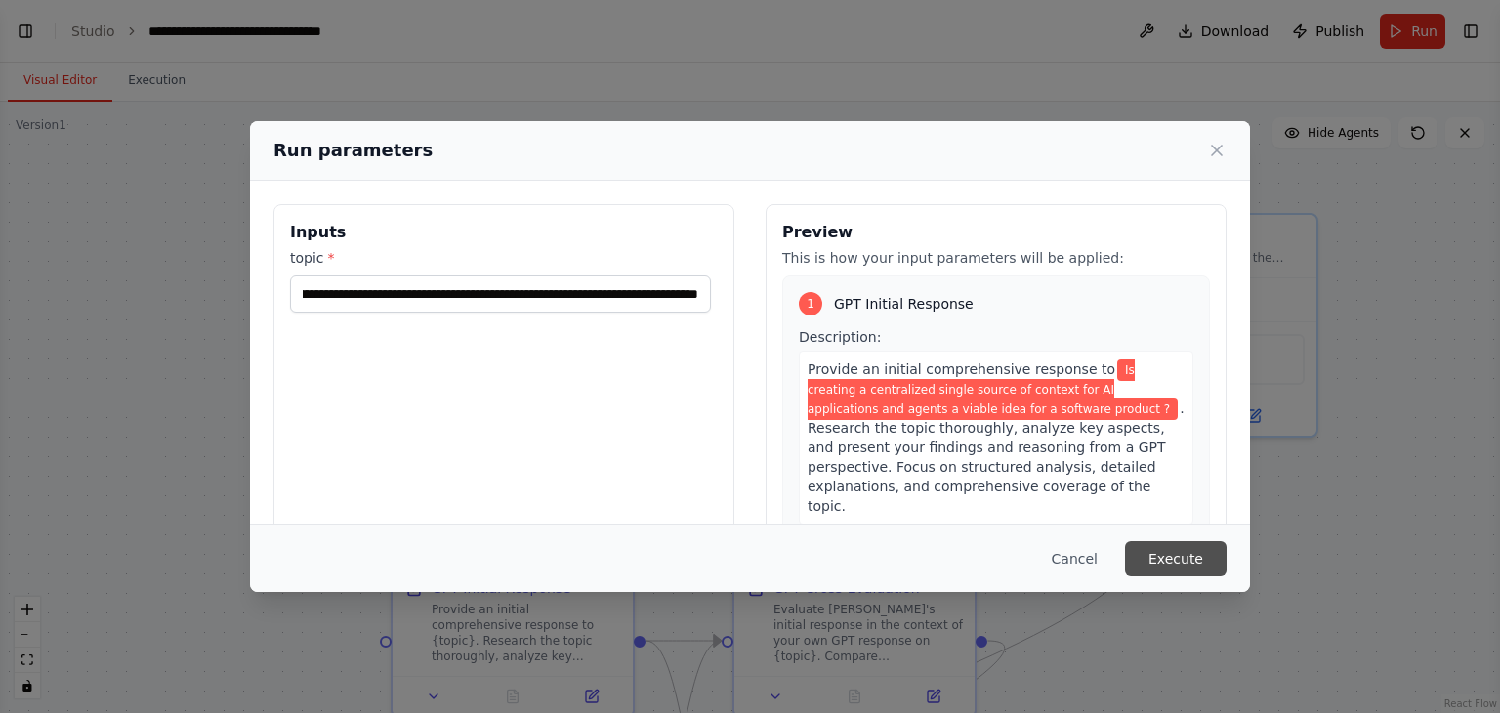
scroll to position [0, 0]
click at [1168, 558] on button "Execute" at bounding box center [1176, 558] width 102 height 35
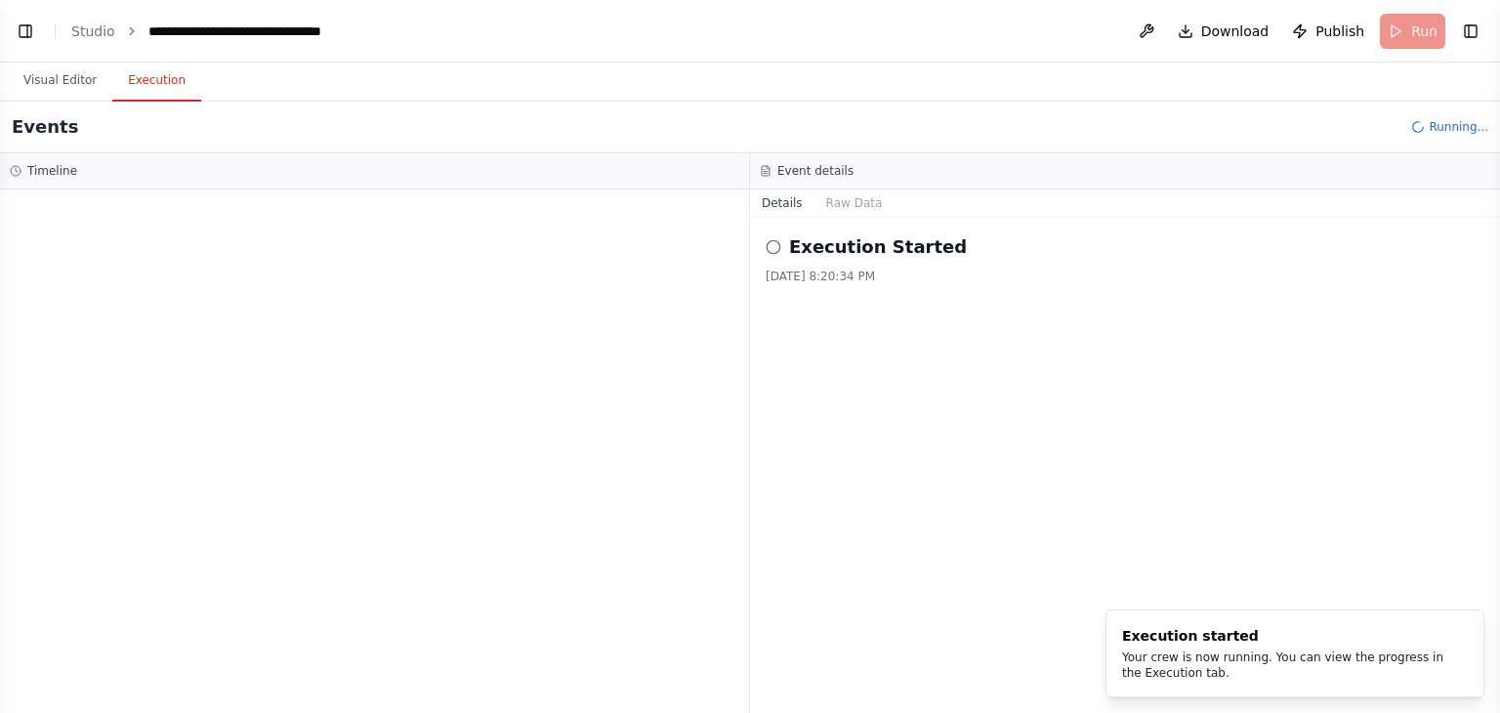
click at [152, 79] on button "Execution" at bounding box center [156, 81] width 89 height 41
